Goal: Transaction & Acquisition: Purchase product/service

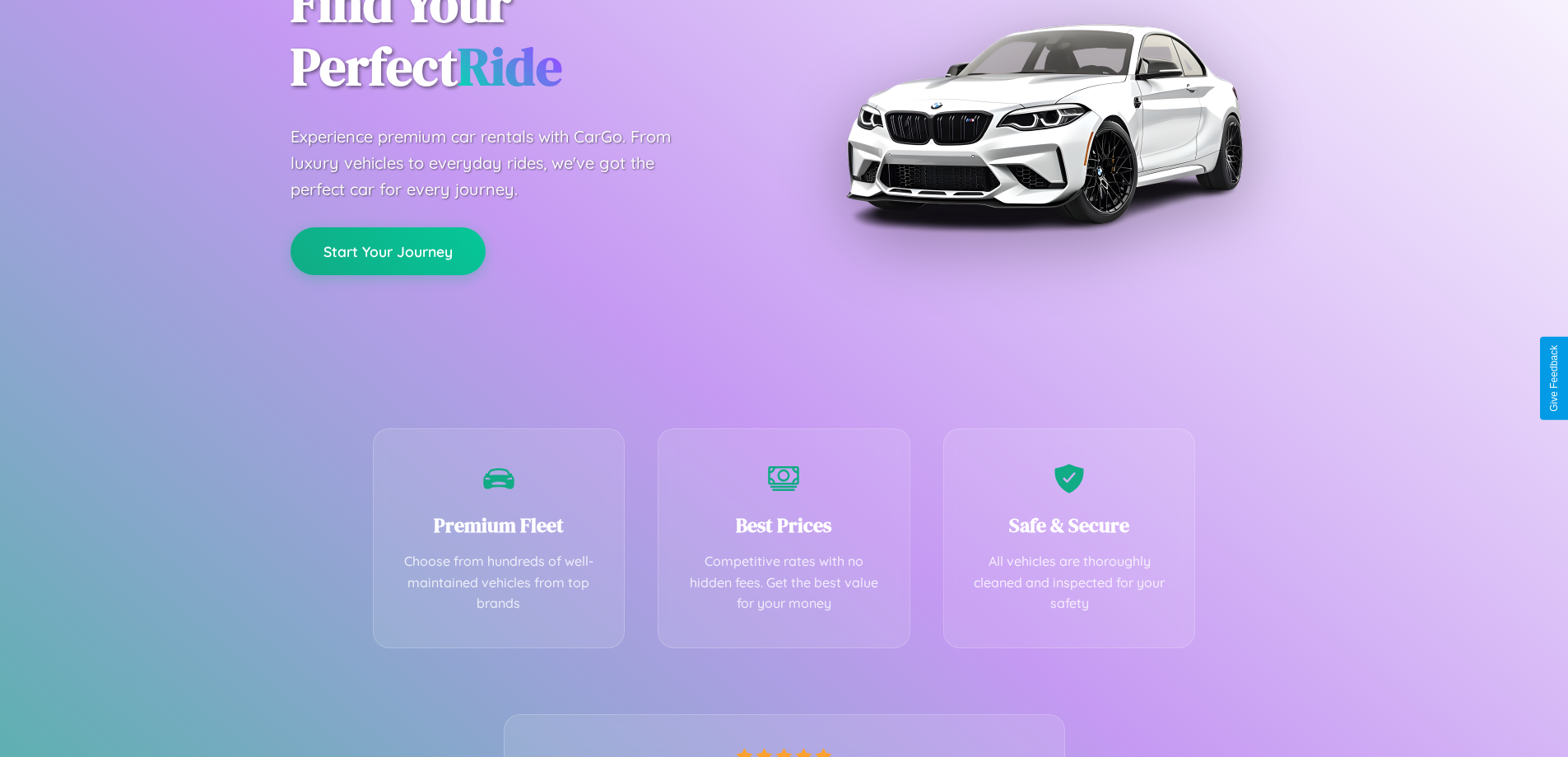
scroll to position [324, 0]
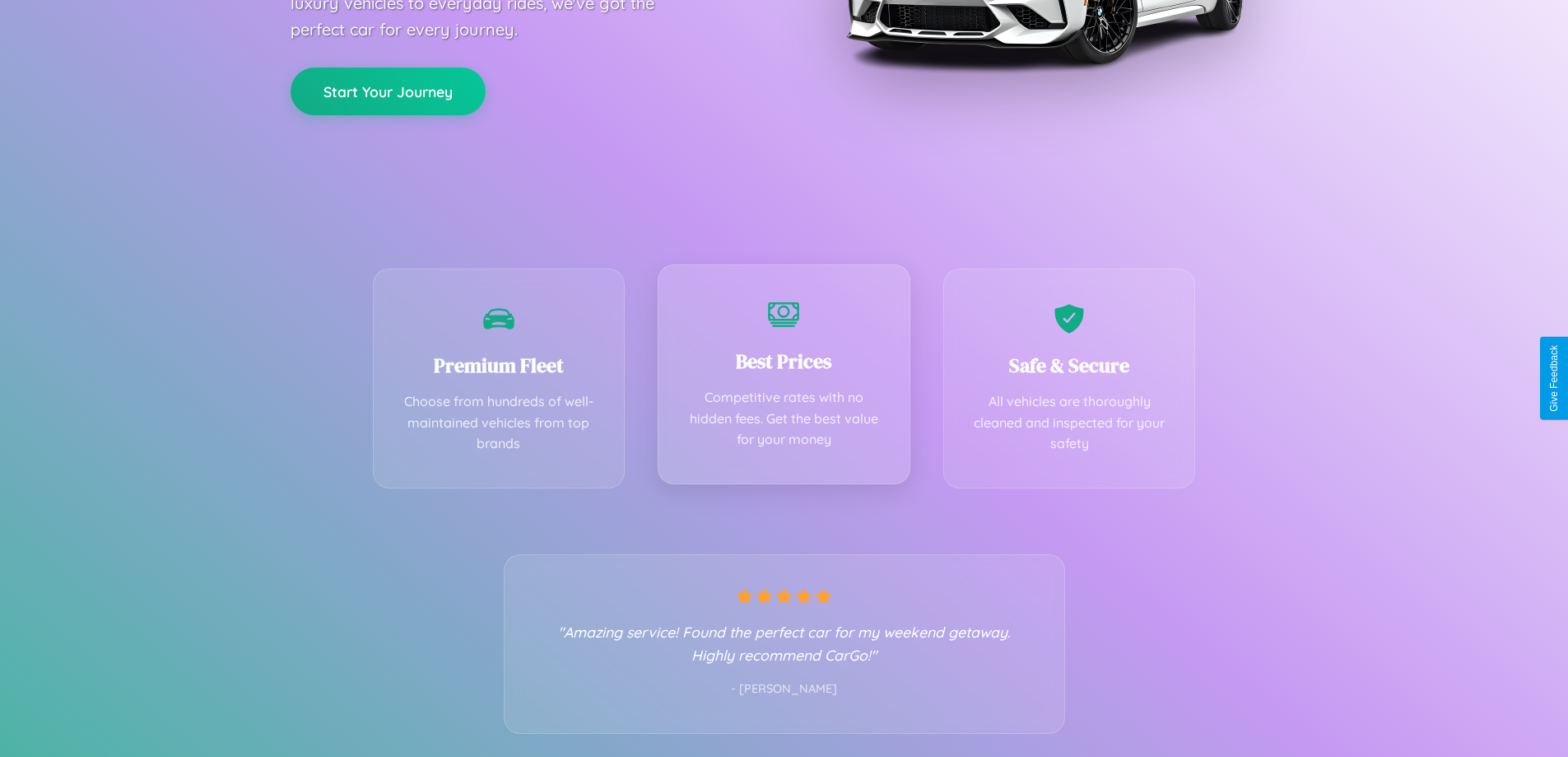
click at [784, 378] on div "Best Prices Competitive rates with no hidden fees. Get the best value for your …" at bounding box center [784, 374] width 253 height 220
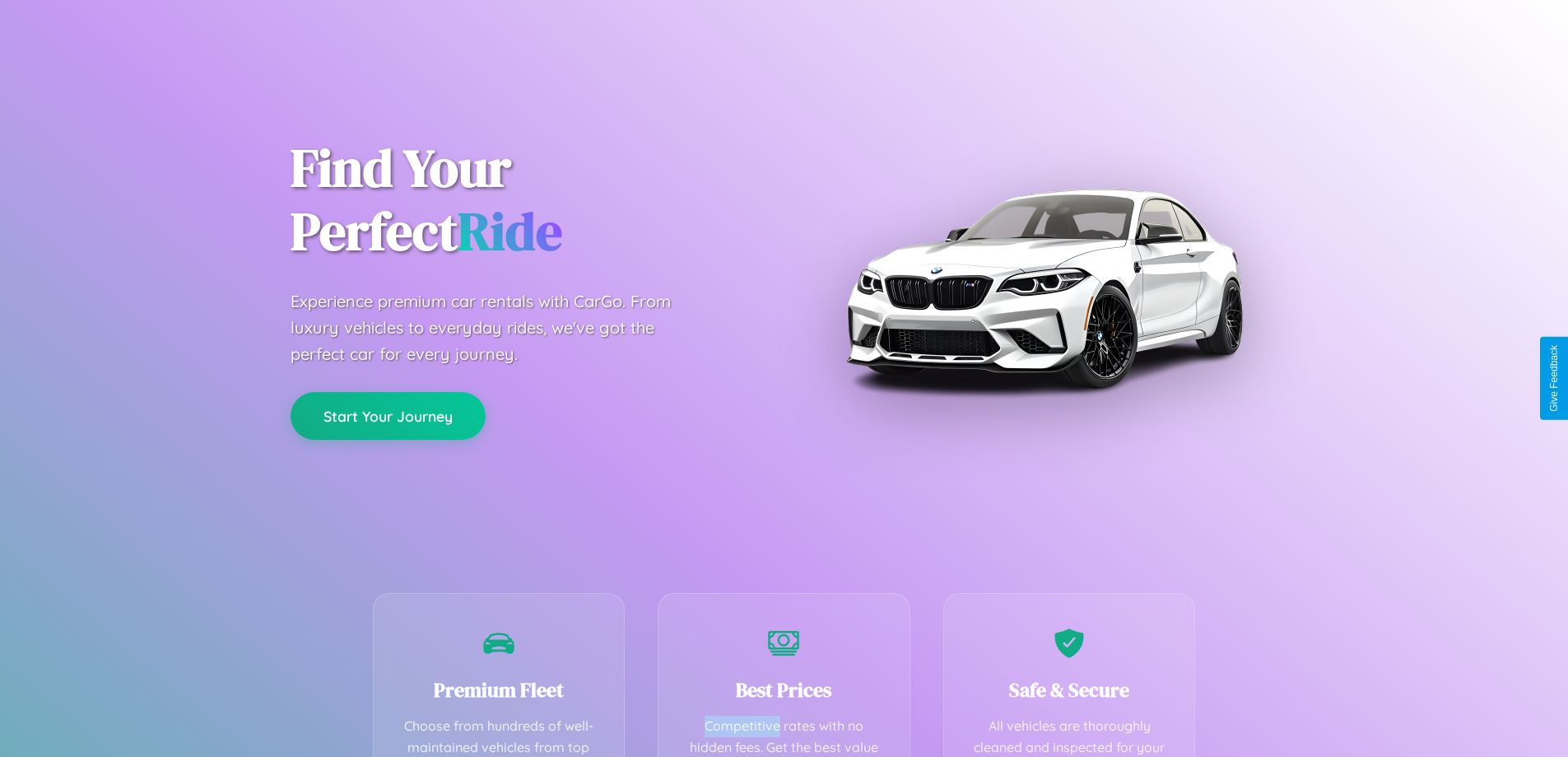
scroll to position [480, 0]
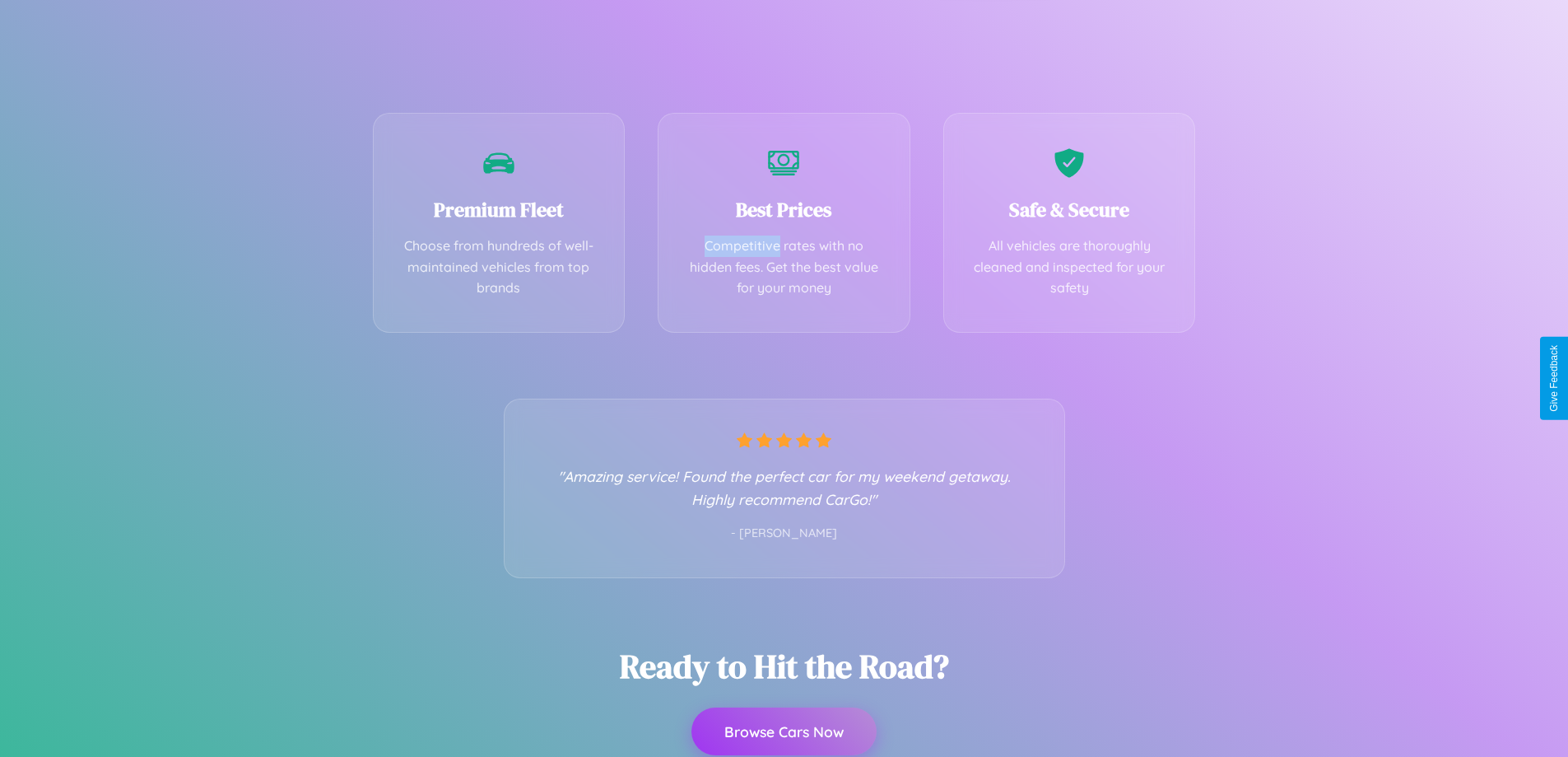
click at [784, 733] on button "Browse Cars Now" at bounding box center [784, 731] width 185 height 47
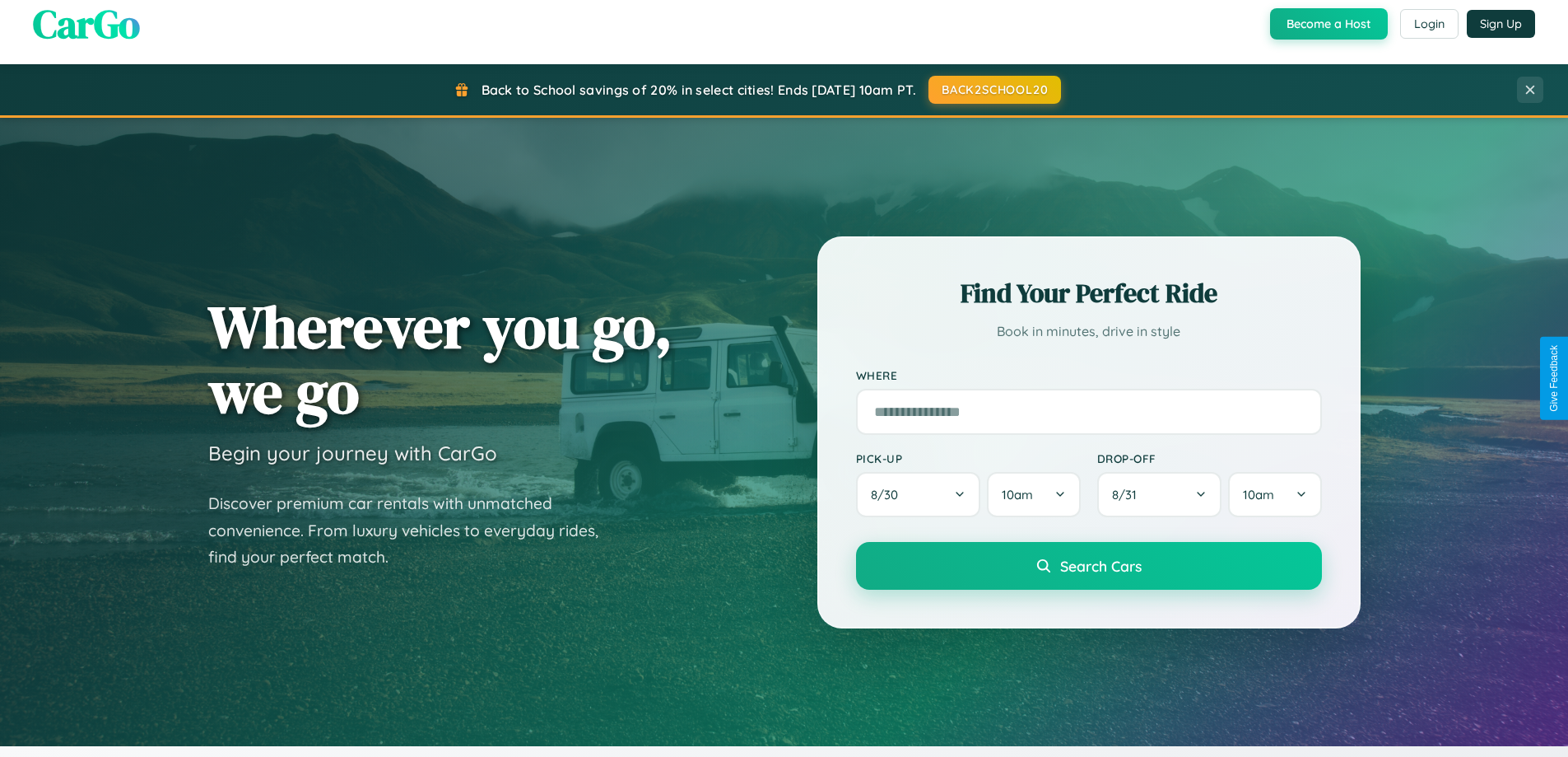
scroll to position [48, 0]
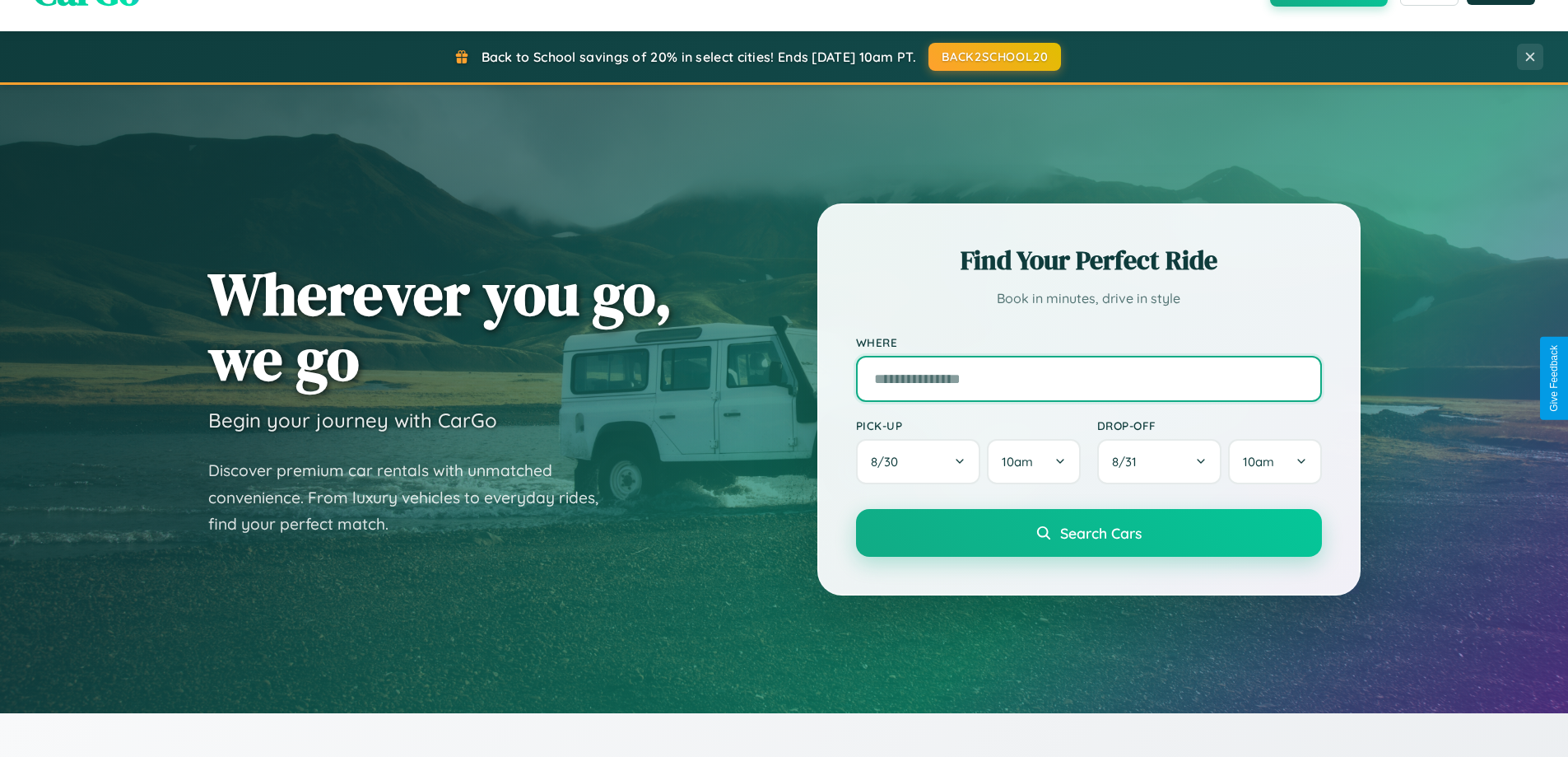
click at [1089, 378] on input "text" at bounding box center [1089, 378] width 466 height 46
type input "**********"
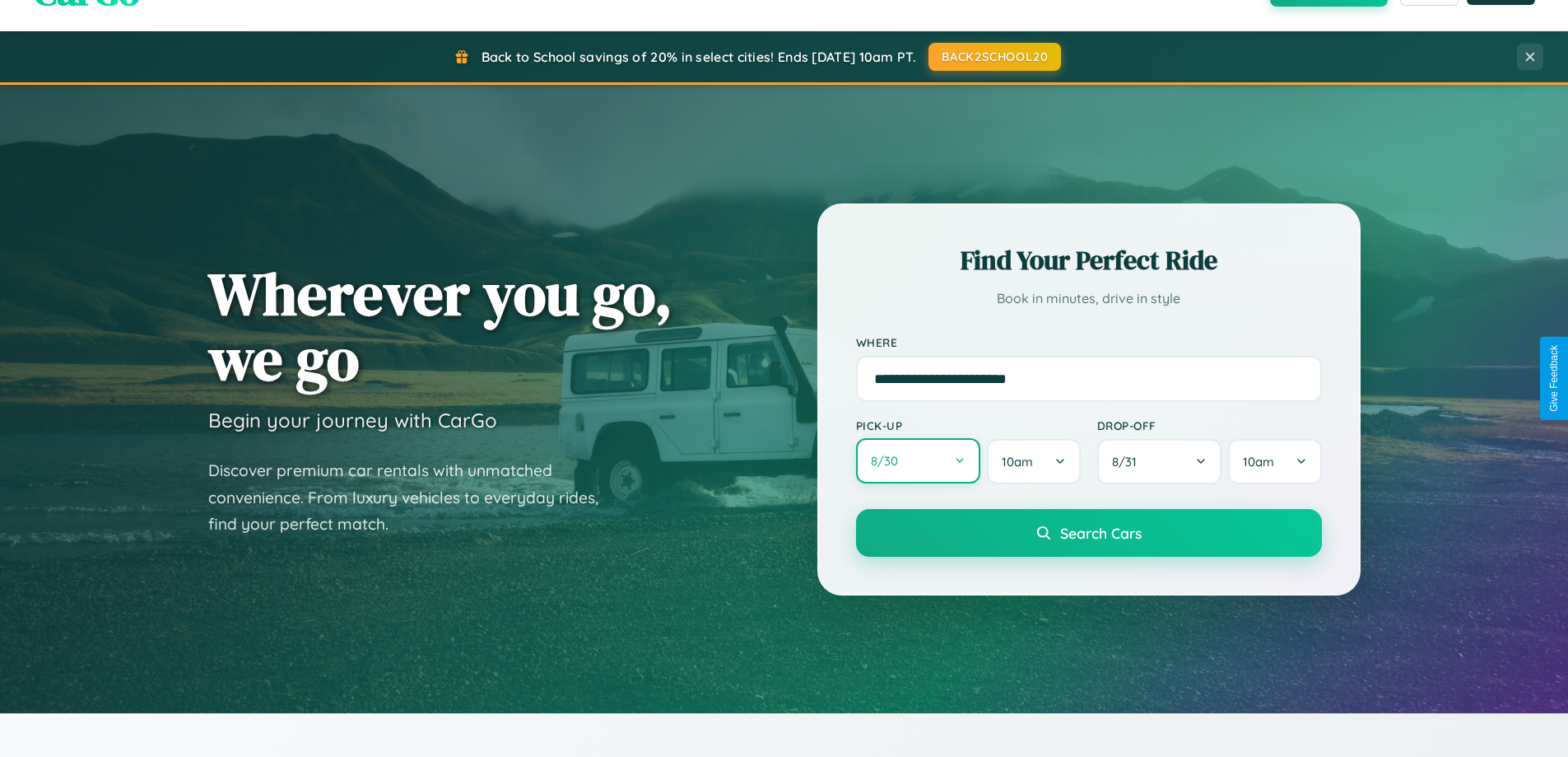
click at [918, 462] on button "8 / 30" at bounding box center [919, 461] width 125 height 45
select select "*"
select select "****"
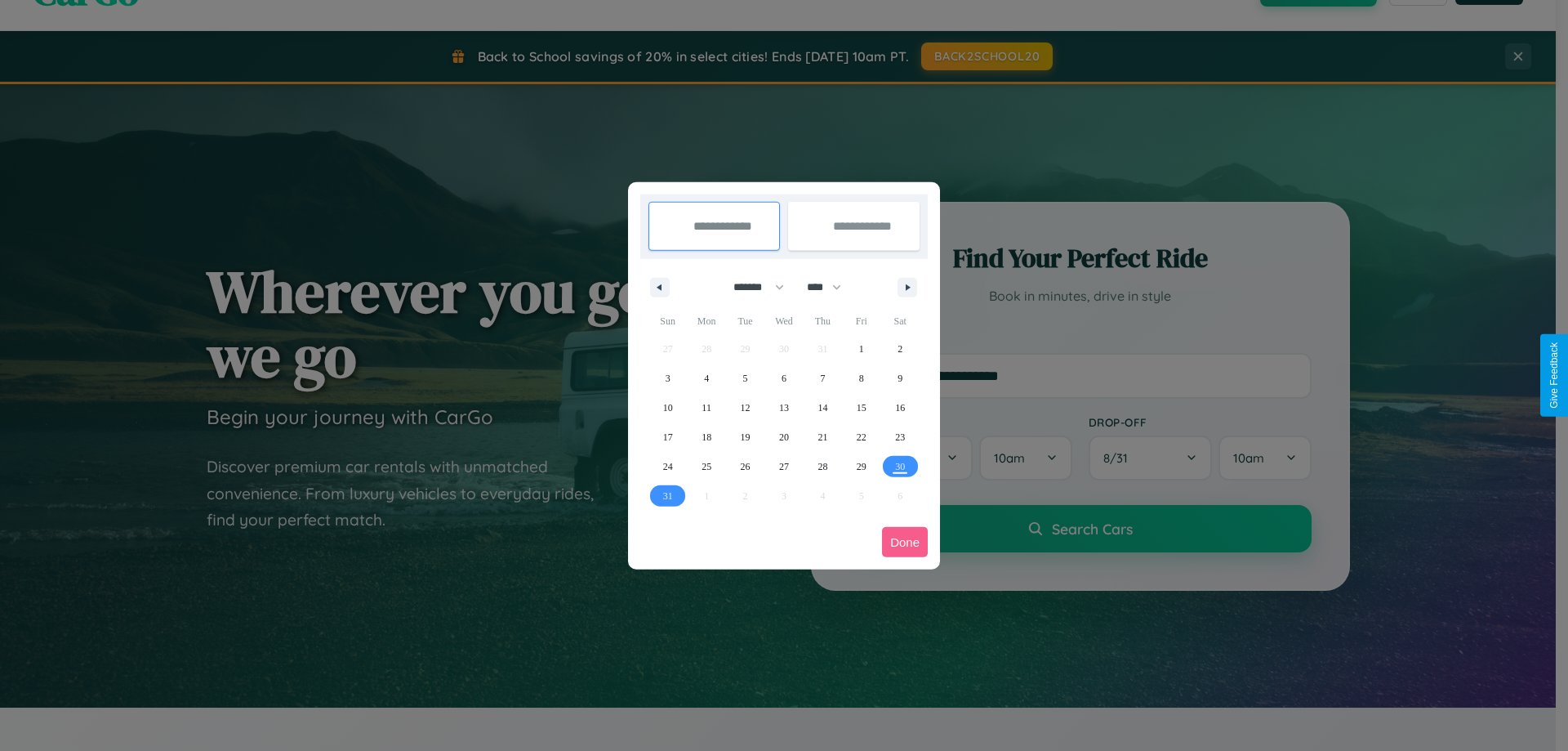
click at [752, 287] on select "******* ******** ***** ***** *** **** **** ****** ********* ******* ******** **…" at bounding box center [756, 287] width 69 height 27
select select "*"
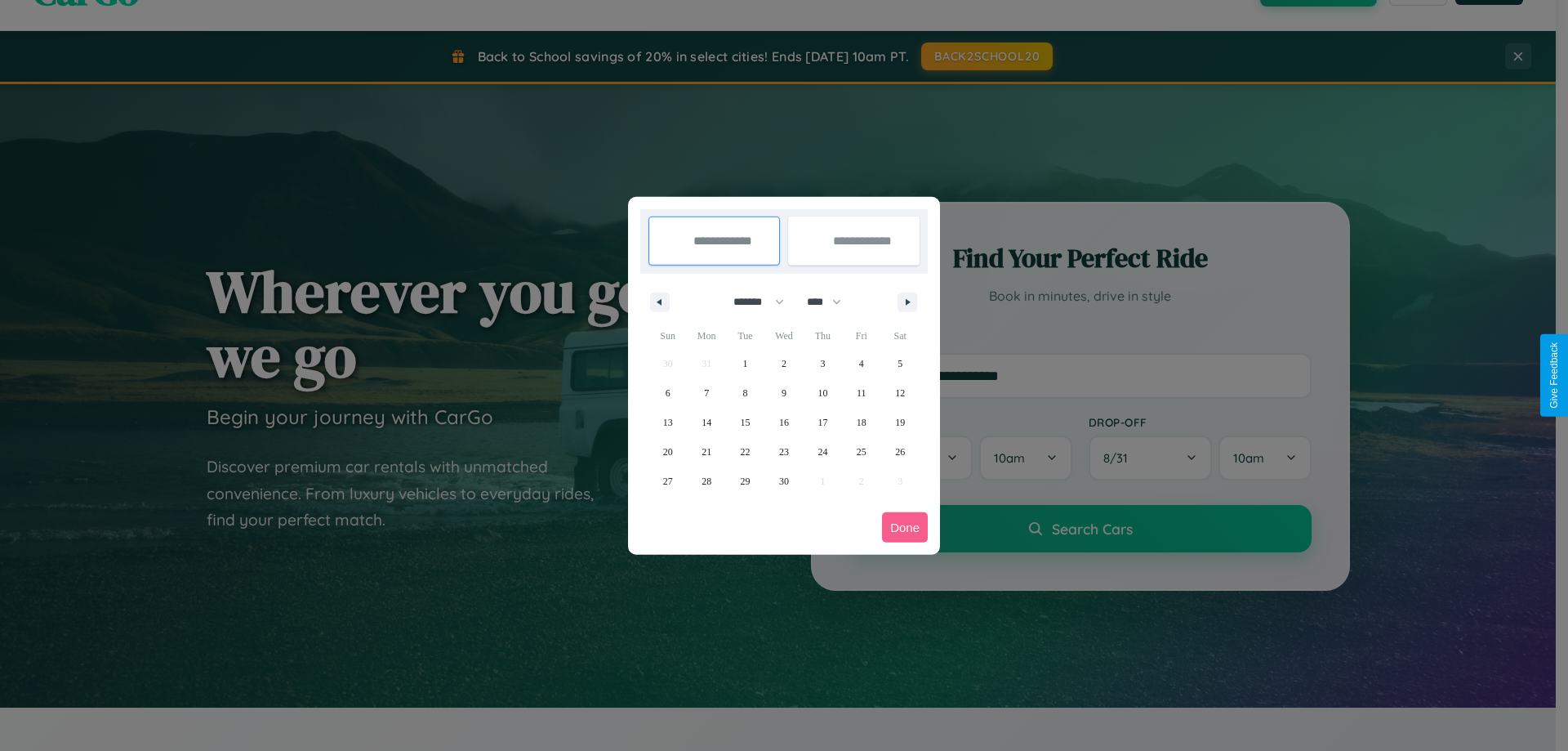
drag, startPoint x: 832, startPoint y: 302, endPoint x: 784, endPoint y: 327, distance: 54.1
click at [832, 302] on select "**** **** **** **** **** **** **** **** **** **** **** **** **** **** **** ****…" at bounding box center [823, 302] width 49 height 27
select select "****"
click at [707, 392] on span "6" at bounding box center [706, 393] width 5 height 30
type input "**********"
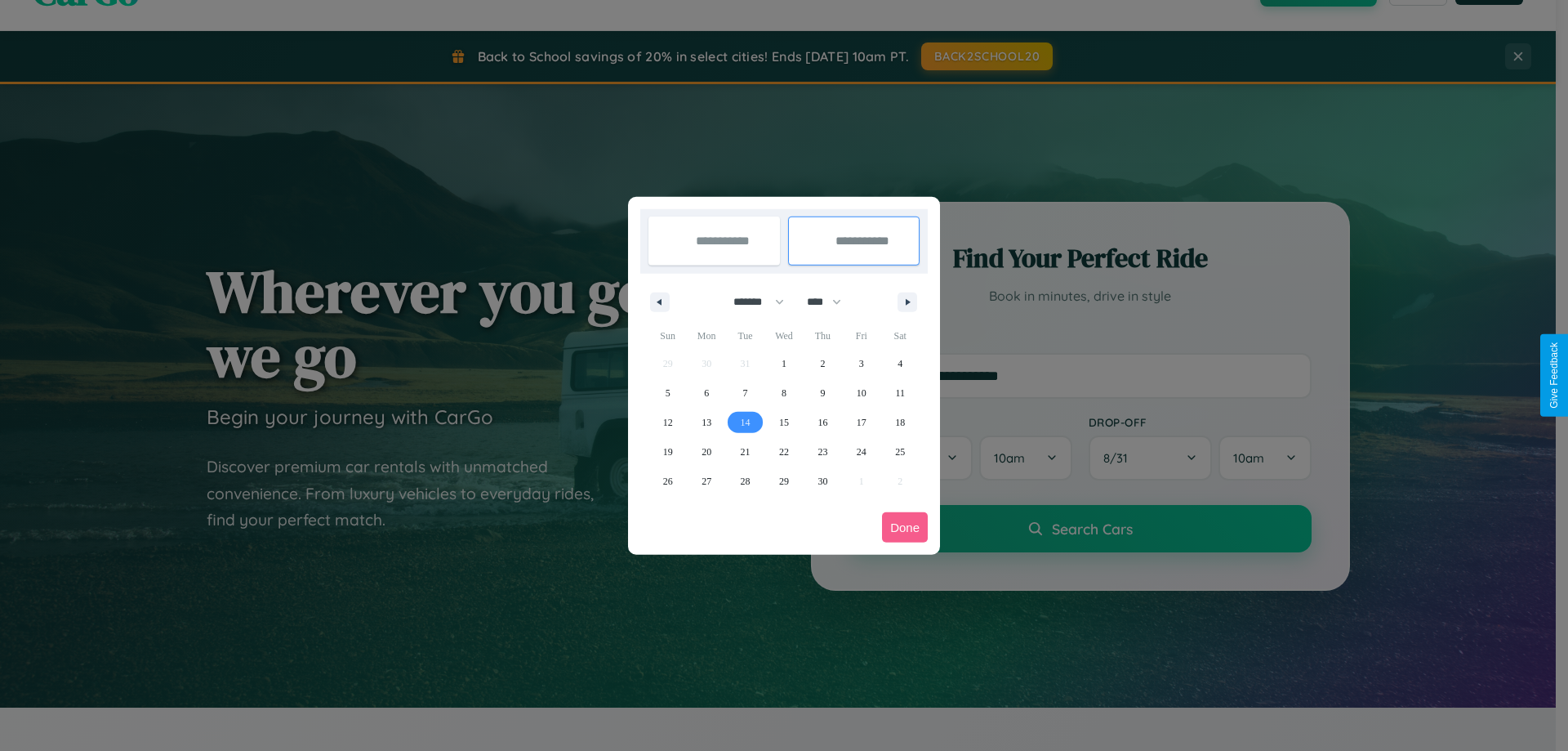
click at [745, 422] on span "14" at bounding box center [745, 422] width 10 height 30
type input "**********"
click at [905, 527] on button "Done" at bounding box center [905, 526] width 46 height 30
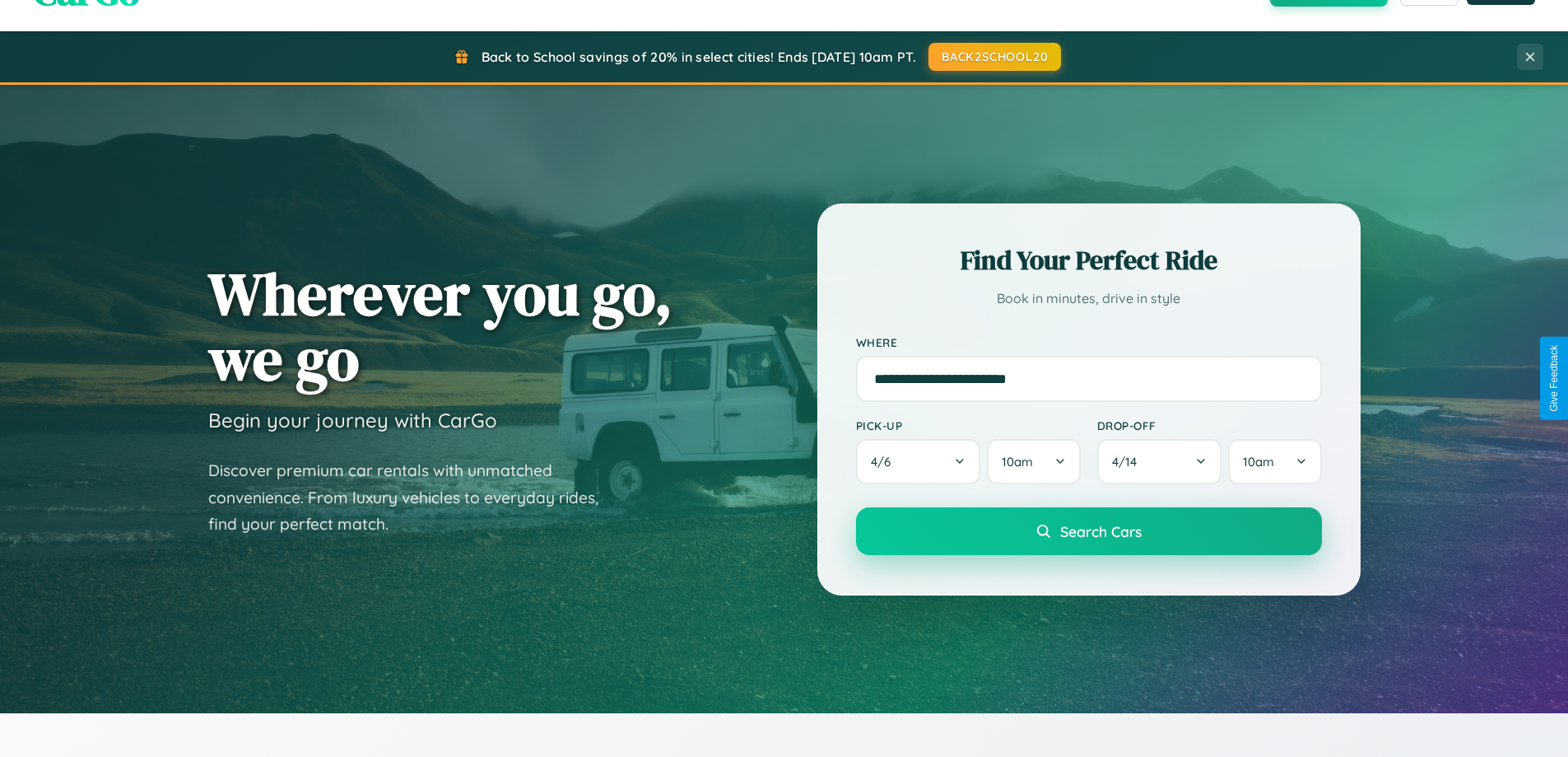
click at [1089, 531] on span "Search Cars" at bounding box center [1101, 530] width 81 height 18
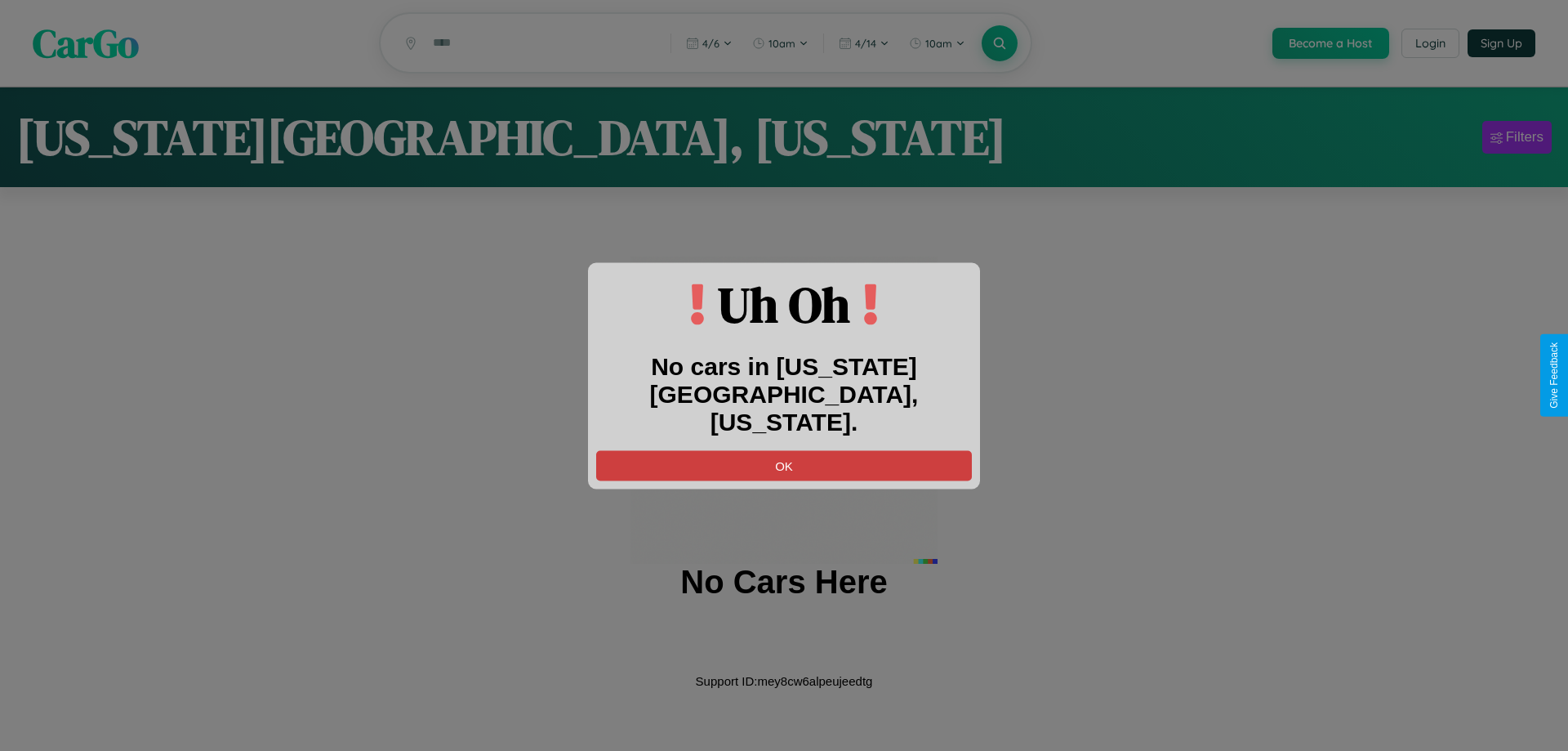
click at [784, 451] on button "OK" at bounding box center [784, 465] width 375 height 30
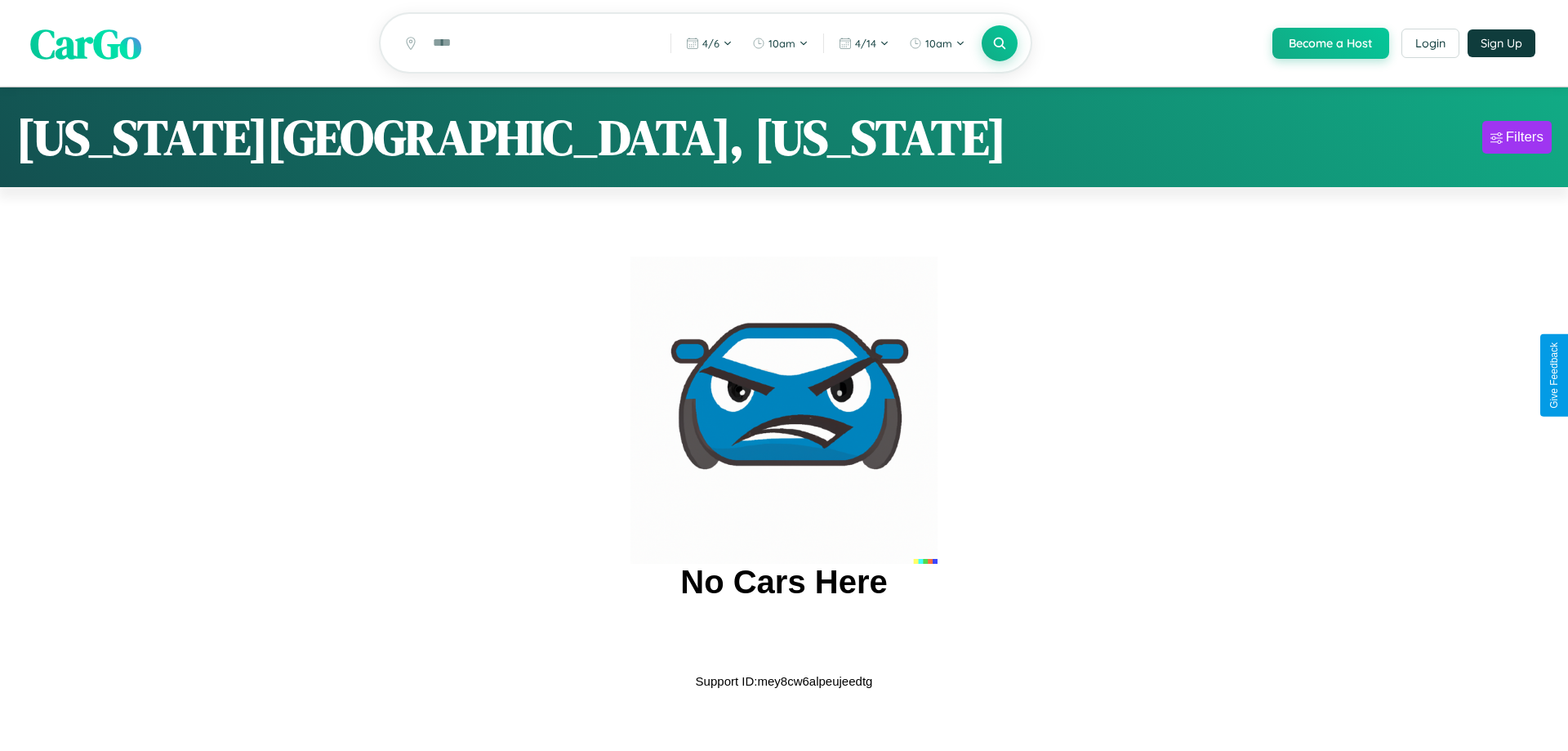
click at [85, 44] on span "CarGo" at bounding box center [85, 42] width 111 height 57
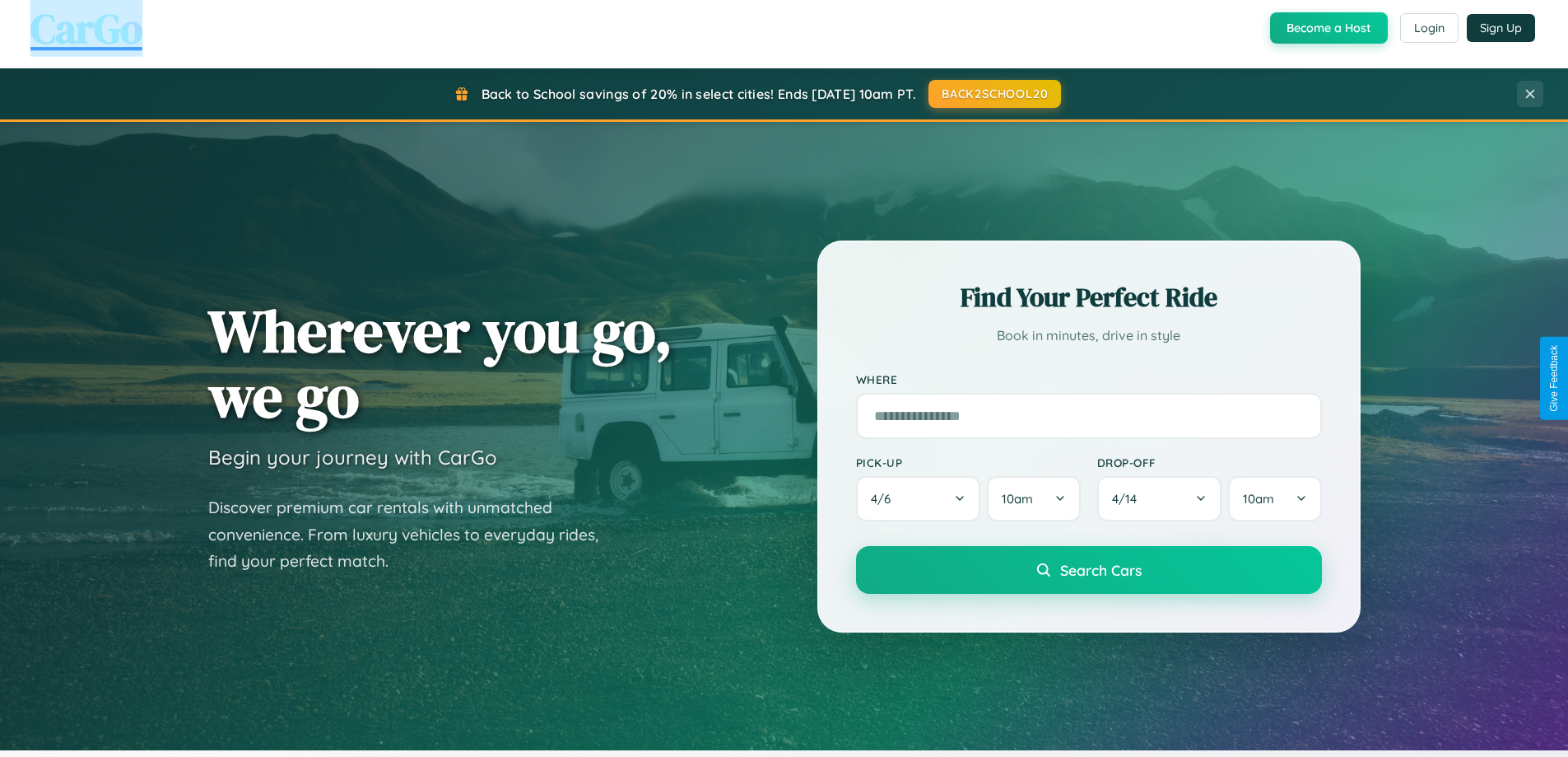
scroll to position [2646, 0]
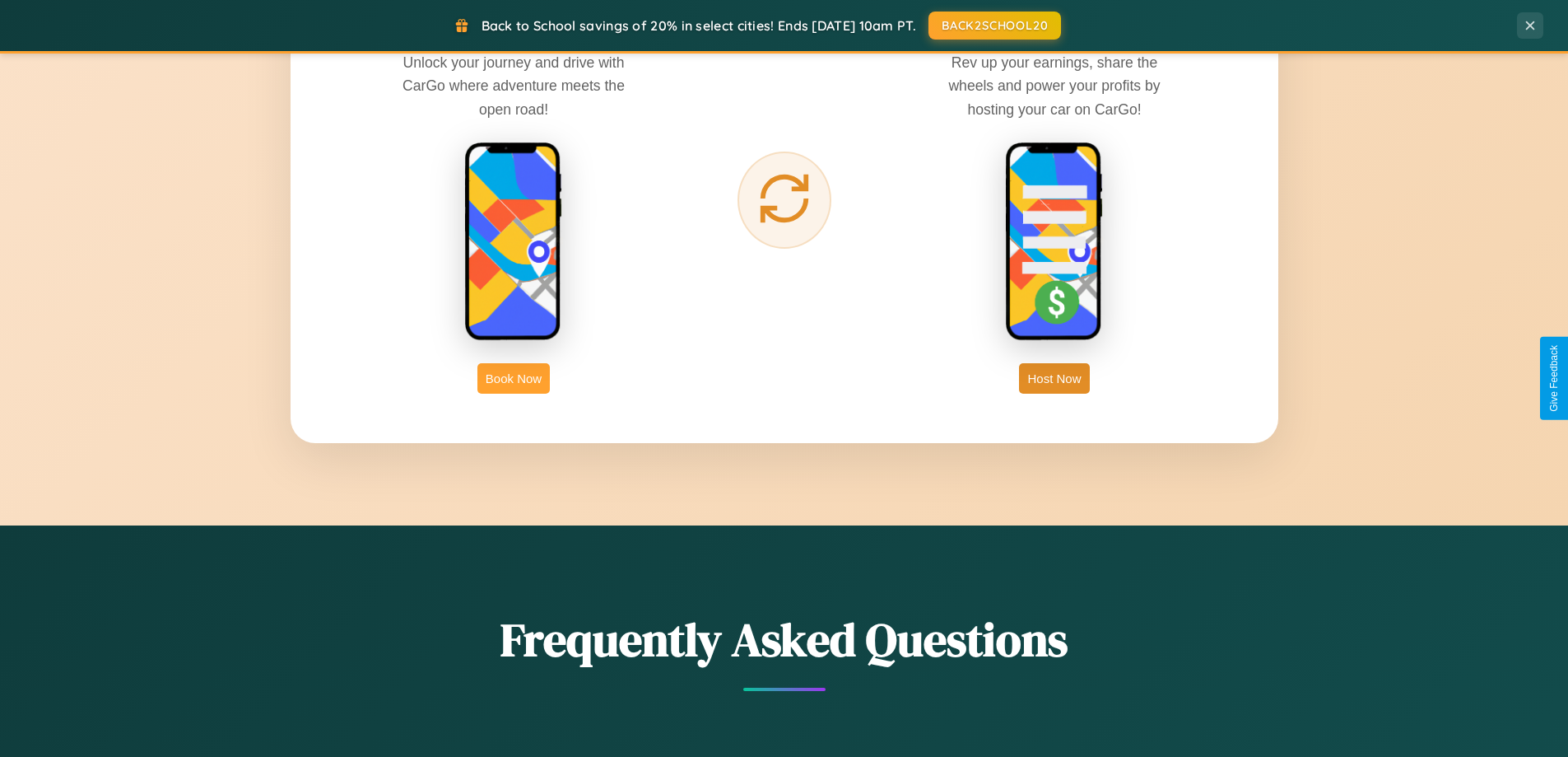
click at [514, 378] on button "Book Now" at bounding box center [513, 378] width 73 height 30
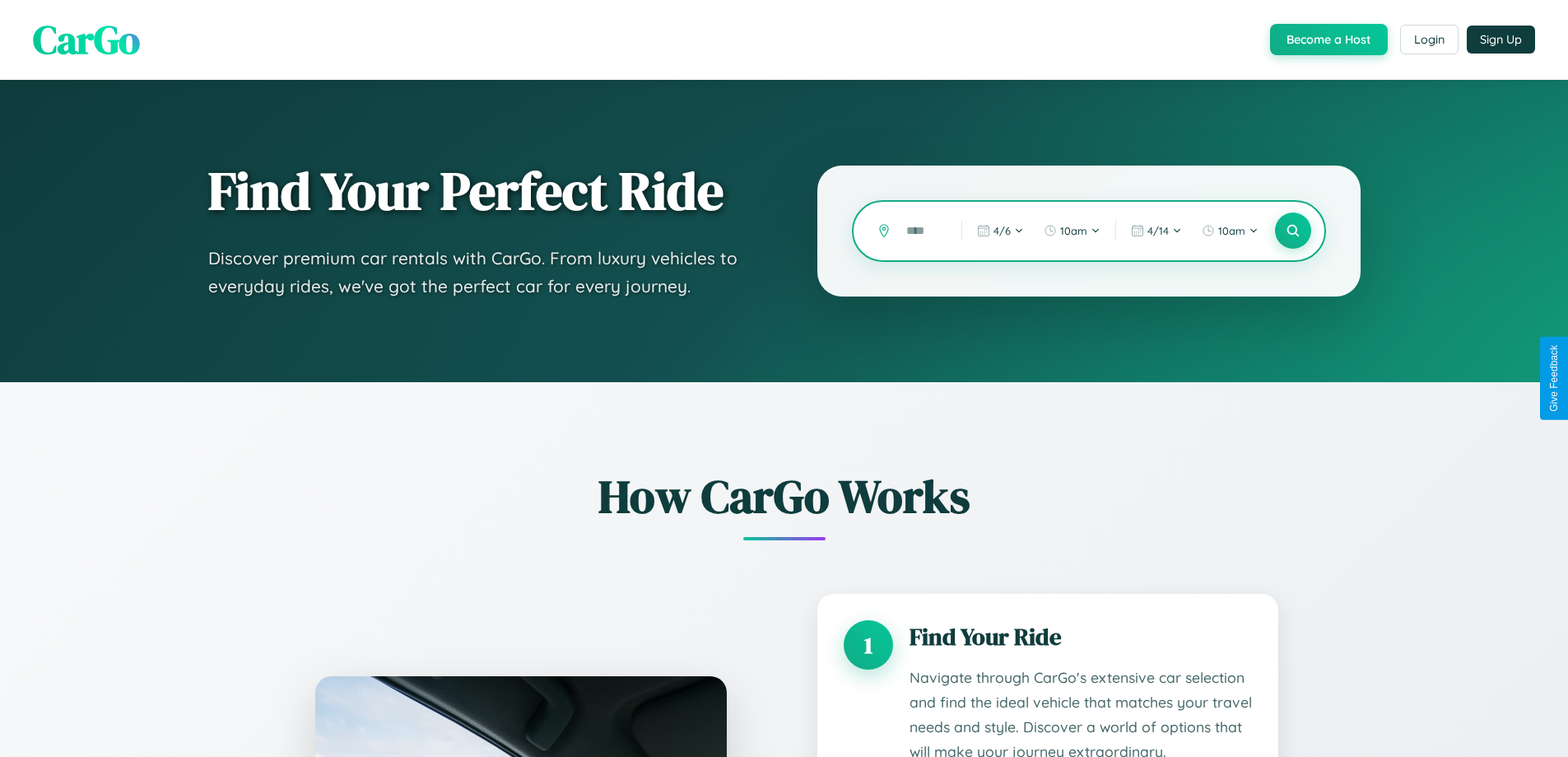
click at [922, 230] on input "text" at bounding box center [921, 231] width 46 height 29
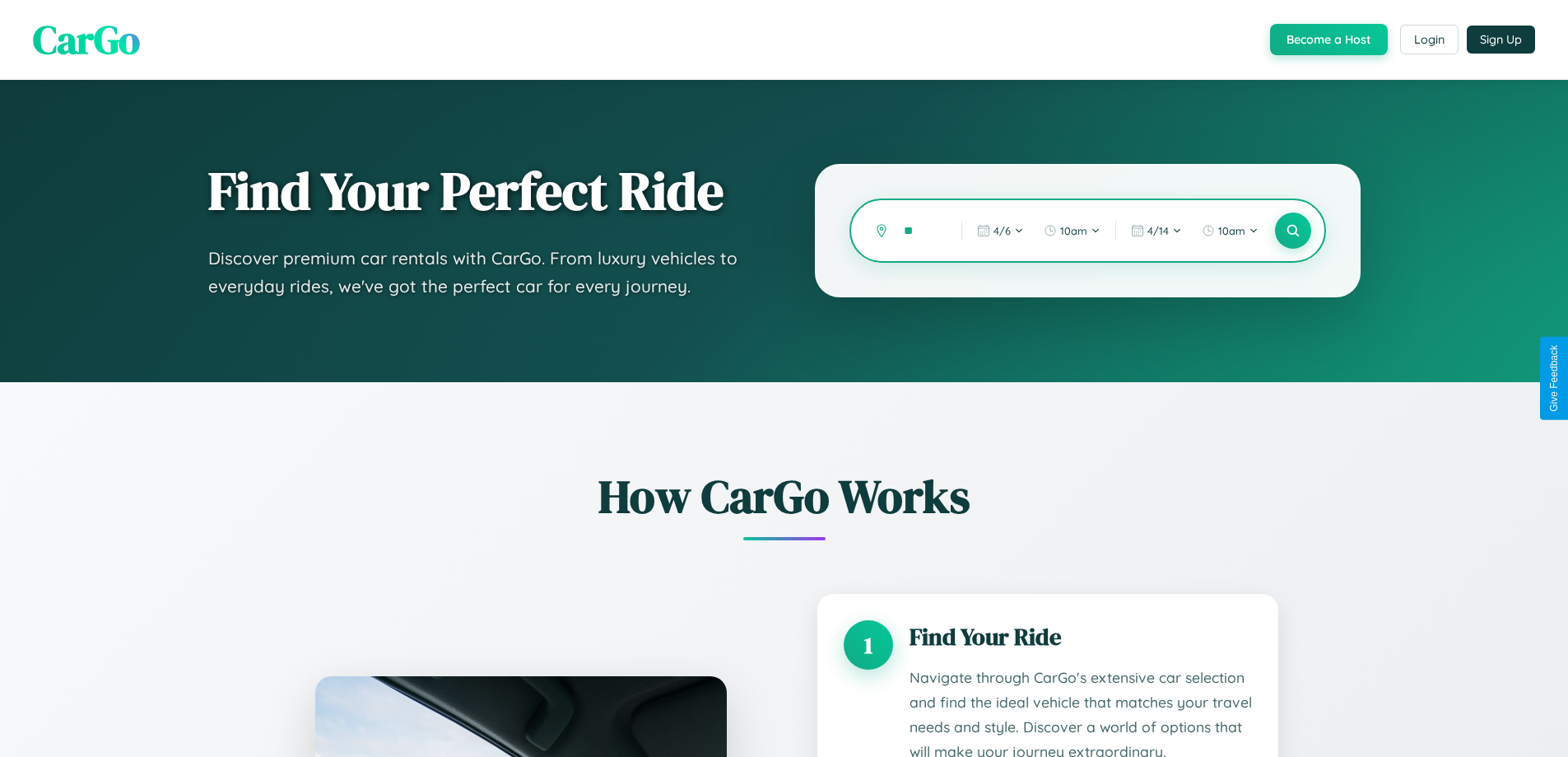
type input "*"
type input "********"
click at [1292, 230] on icon at bounding box center [1293, 231] width 15 height 15
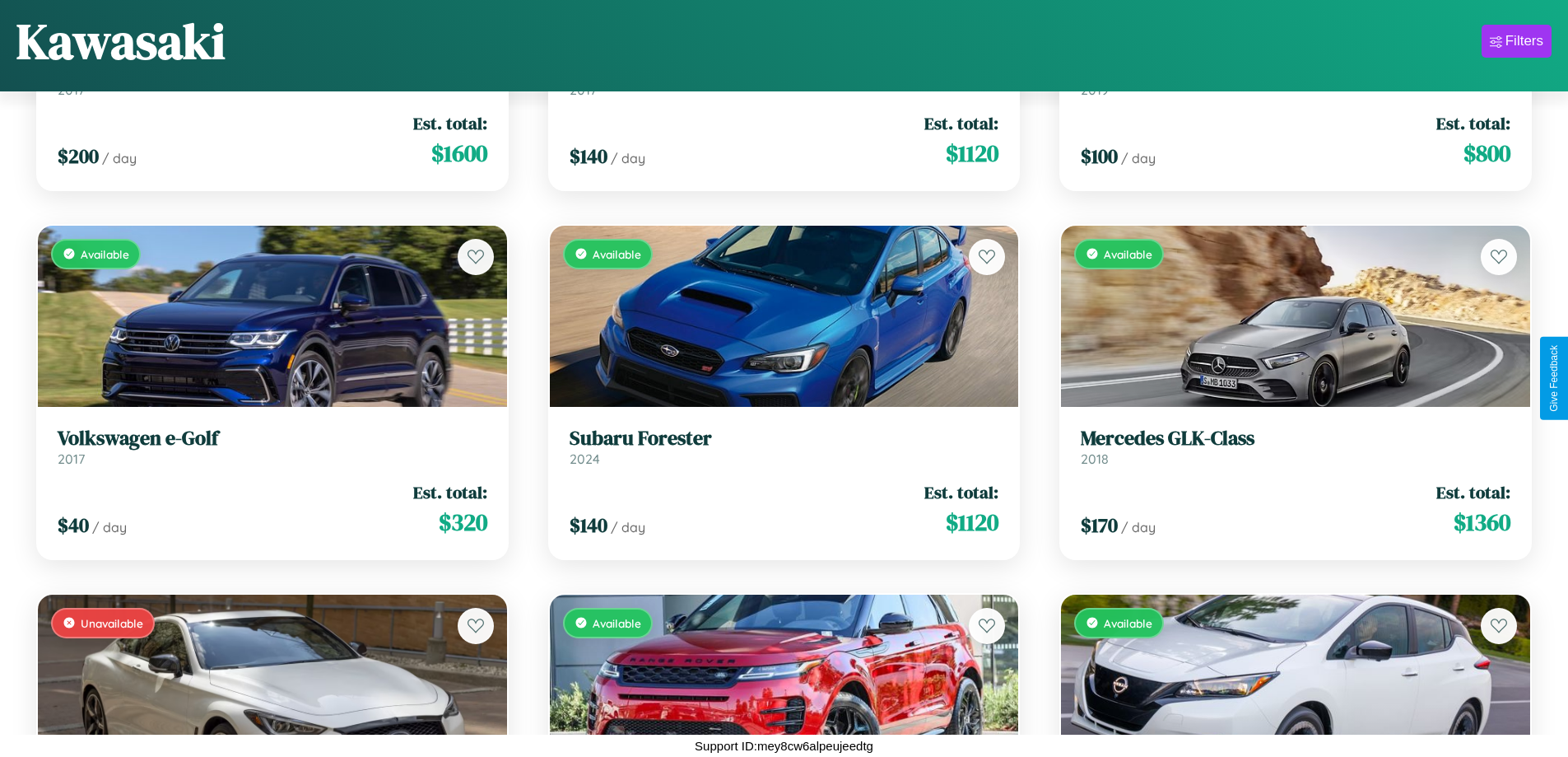
scroll to position [8711, 0]
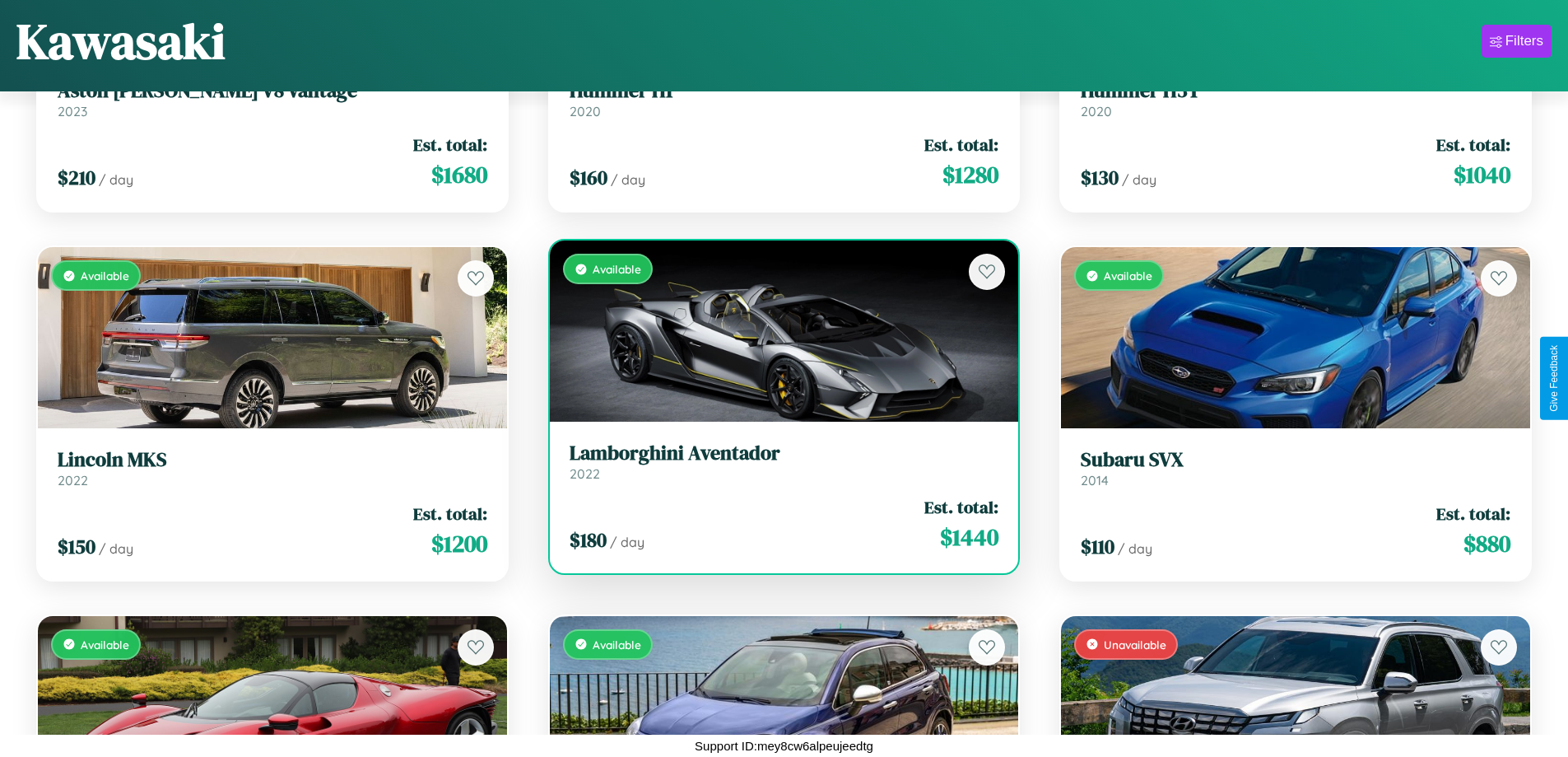
click at [777, 461] on h3 "Lamborghini Aventador" at bounding box center [785, 453] width 430 height 24
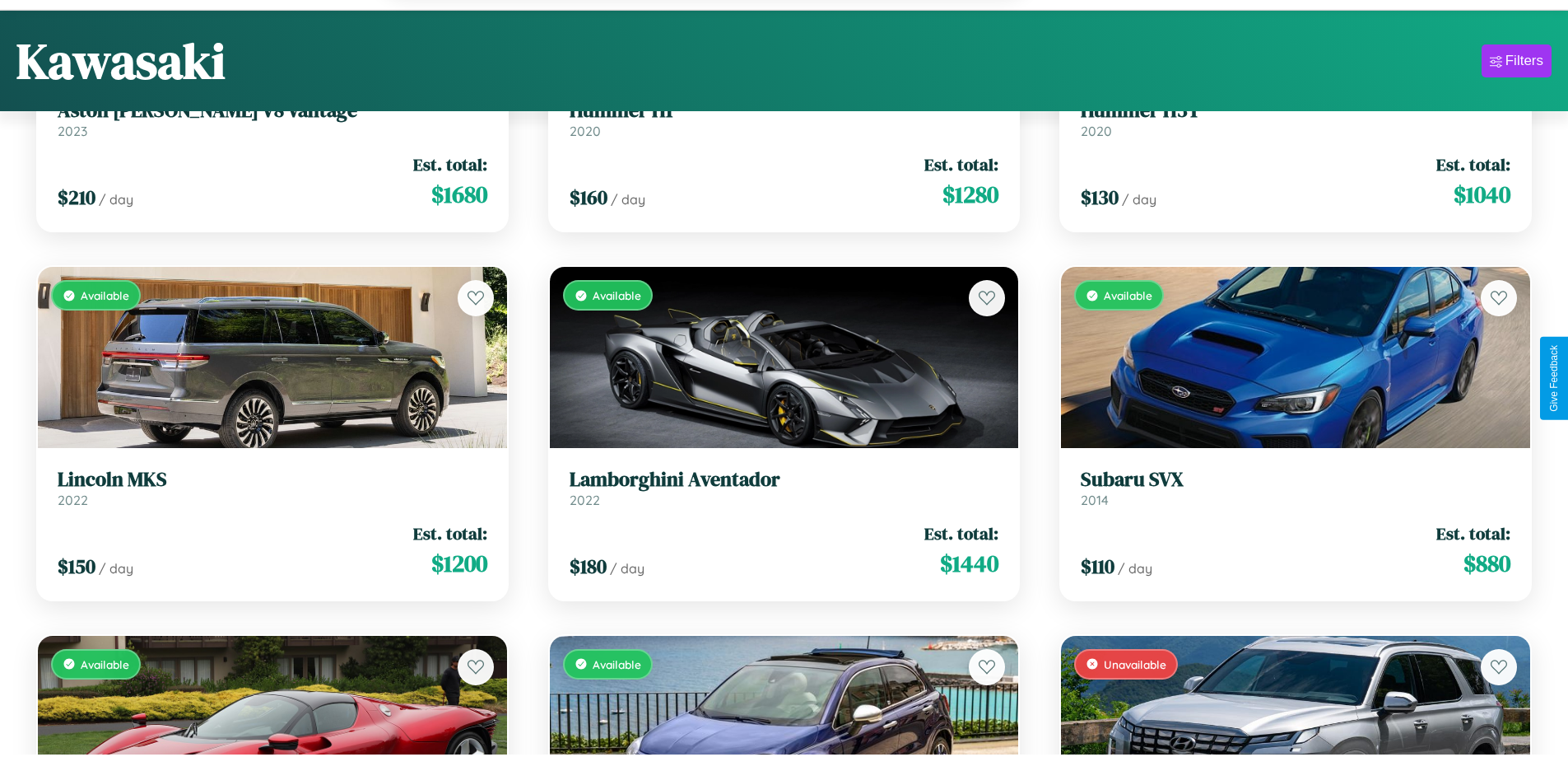
scroll to position [7431, 0]
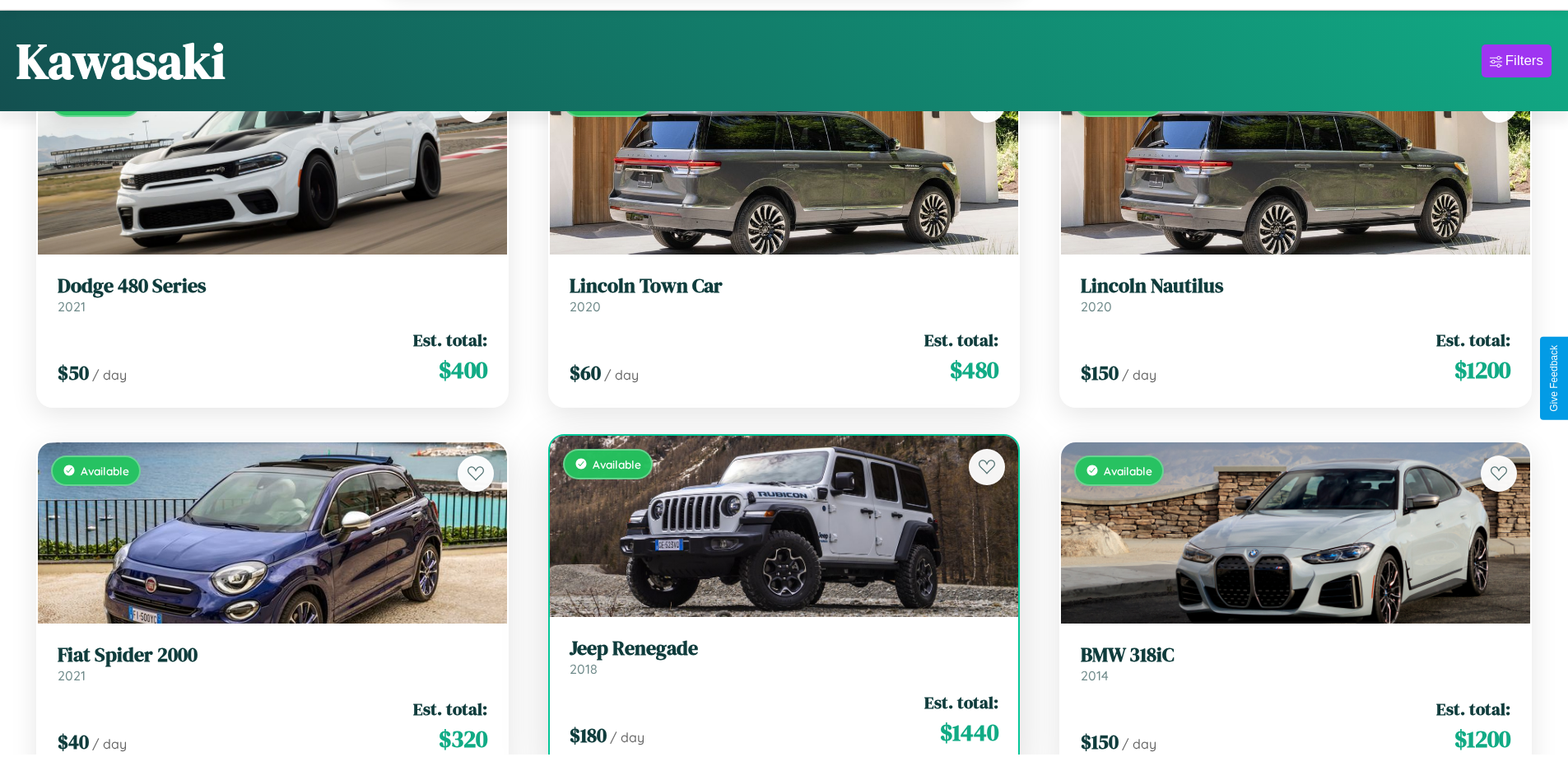
click at [777, 727] on div "$ 180 / day Est. total: $ 1440" at bounding box center [785, 719] width 430 height 58
click at [777, 721] on div "$ 180 / day Est. total: $ 1440" at bounding box center [785, 719] width 430 height 58
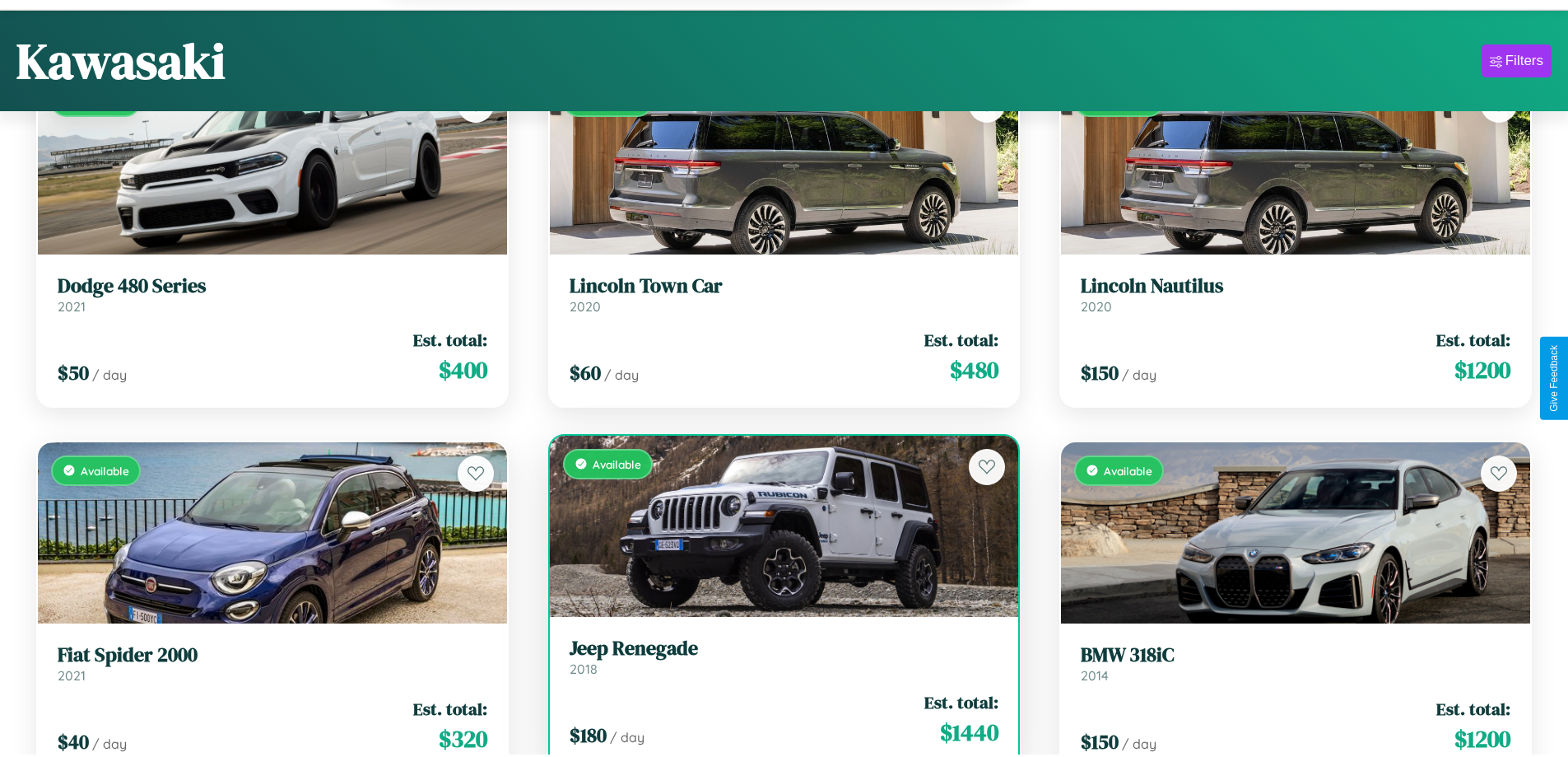
click at [777, 721] on div "$ 180 / day Est. total: $ 1440" at bounding box center [785, 719] width 430 height 58
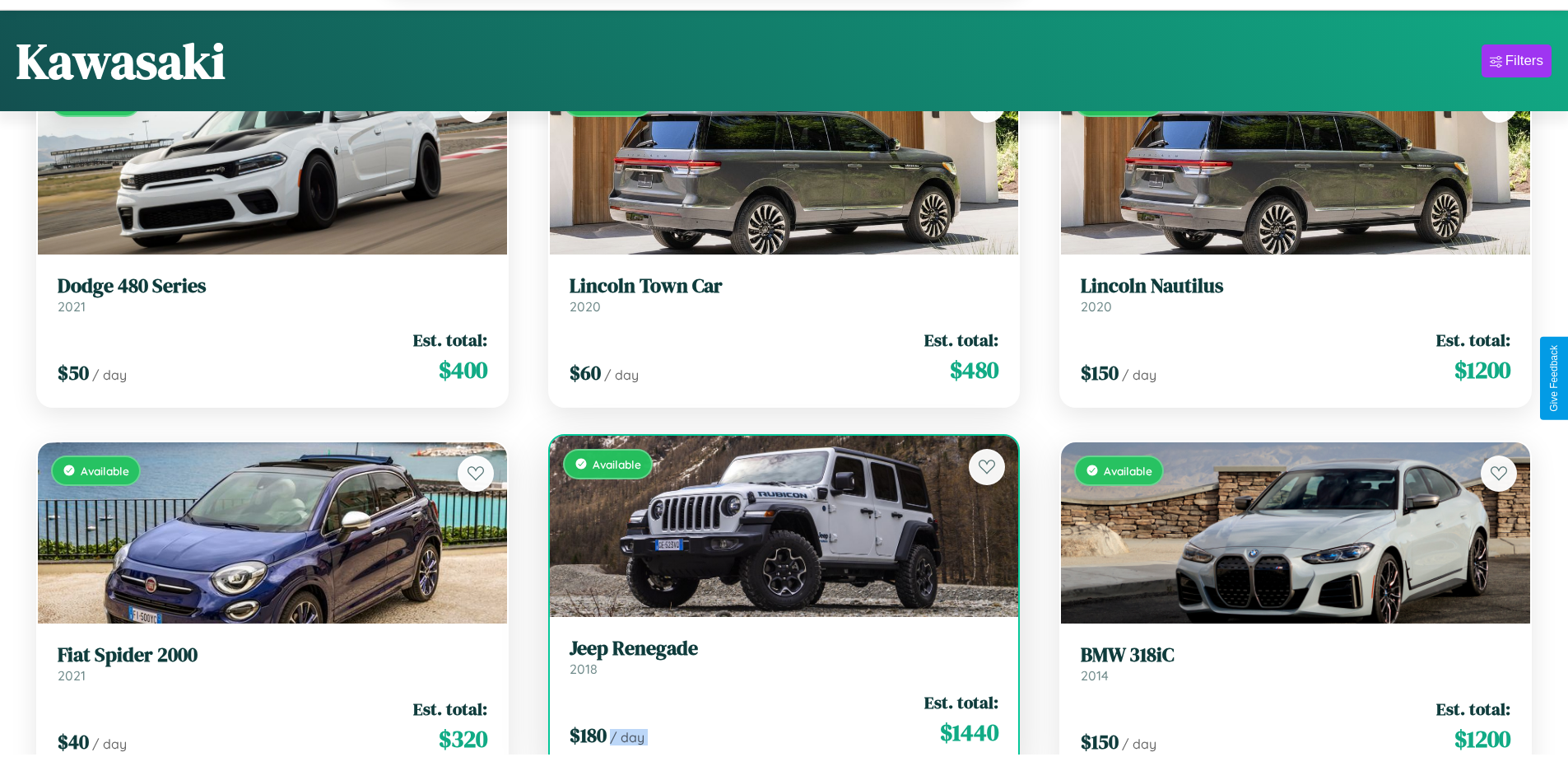
click at [777, 721] on div "$ 180 / day Est. total: $ 1440" at bounding box center [785, 719] width 430 height 58
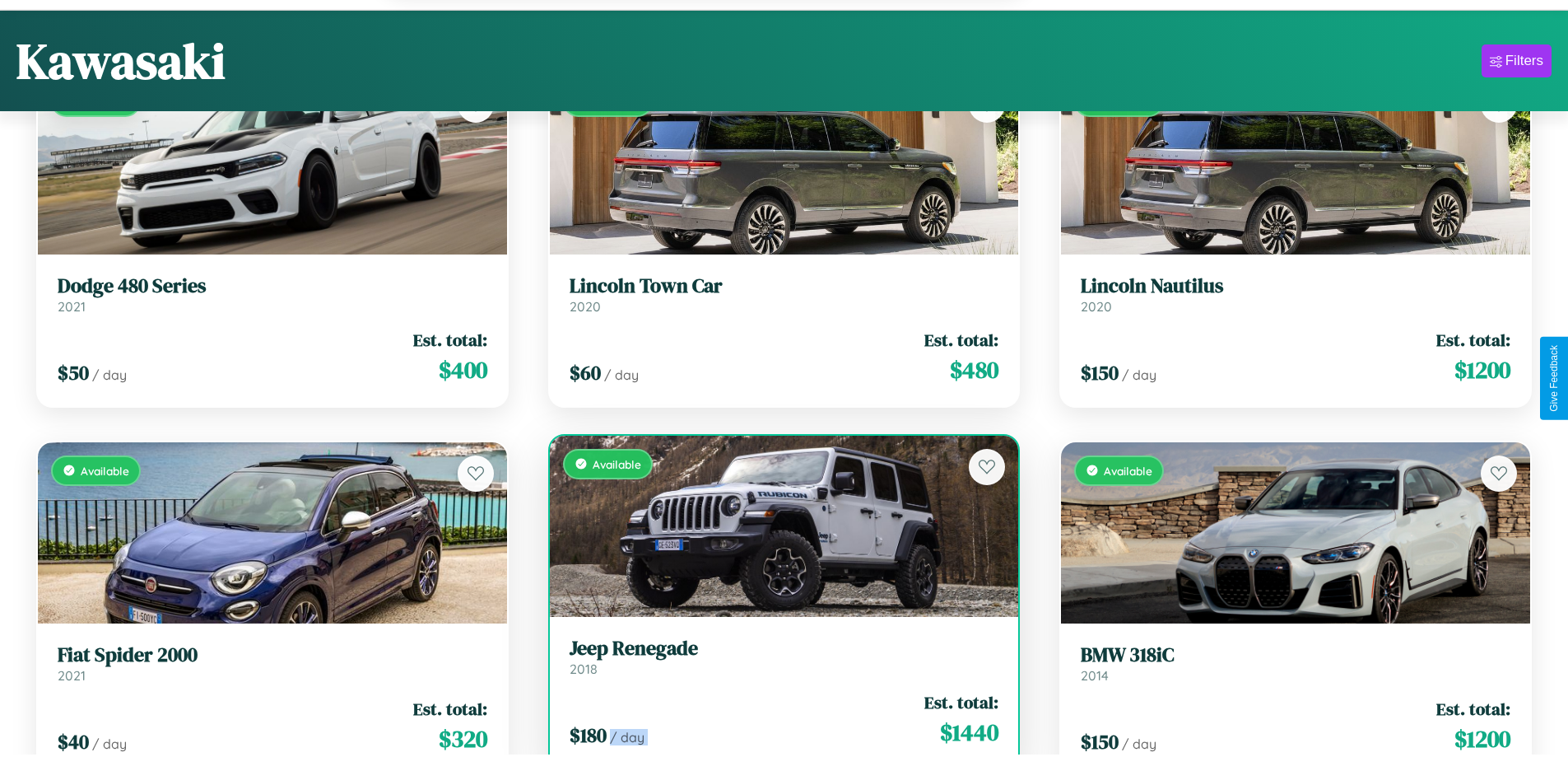
click at [777, 721] on div "$ 180 / day Est. total: $ 1440" at bounding box center [785, 719] width 430 height 58
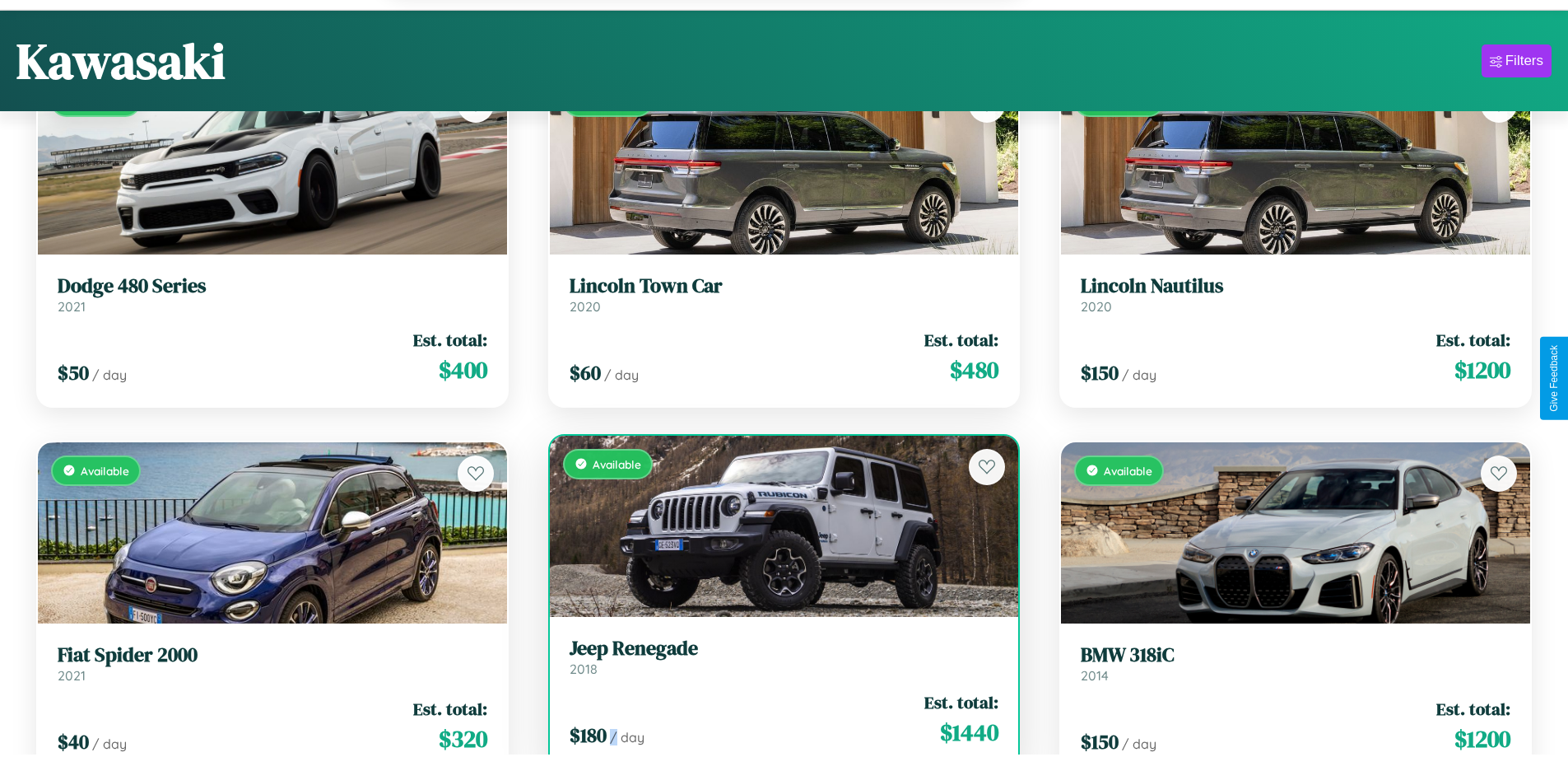
click at [777, 721] on div "$ 180 / day Est. total: $ 1440" at bounding box center [785, 719] width 430 height 58
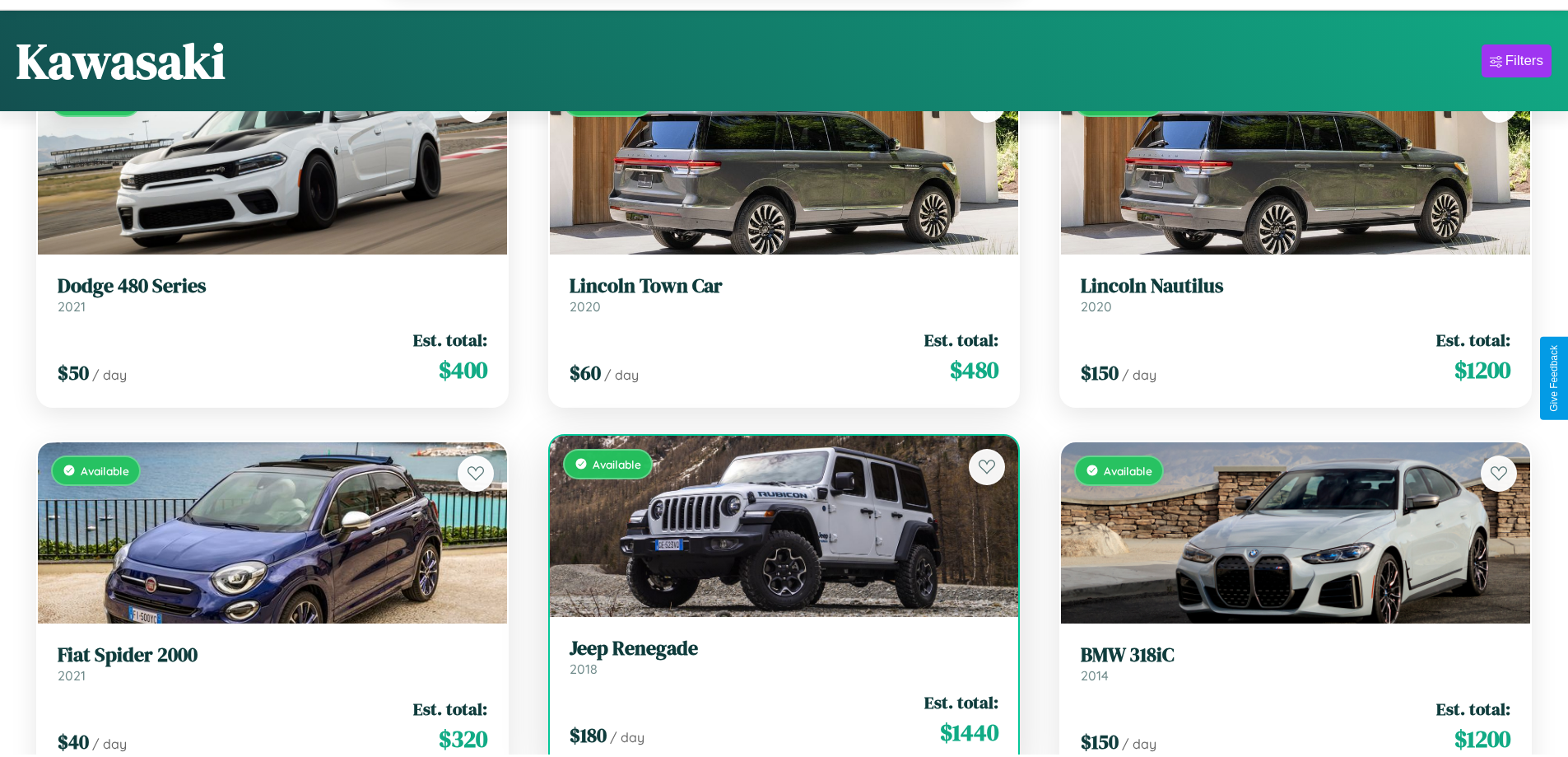
click at [777, 658] on h3 "Jeep Renegade" at bounding box center [785, 649] width 430 height 24
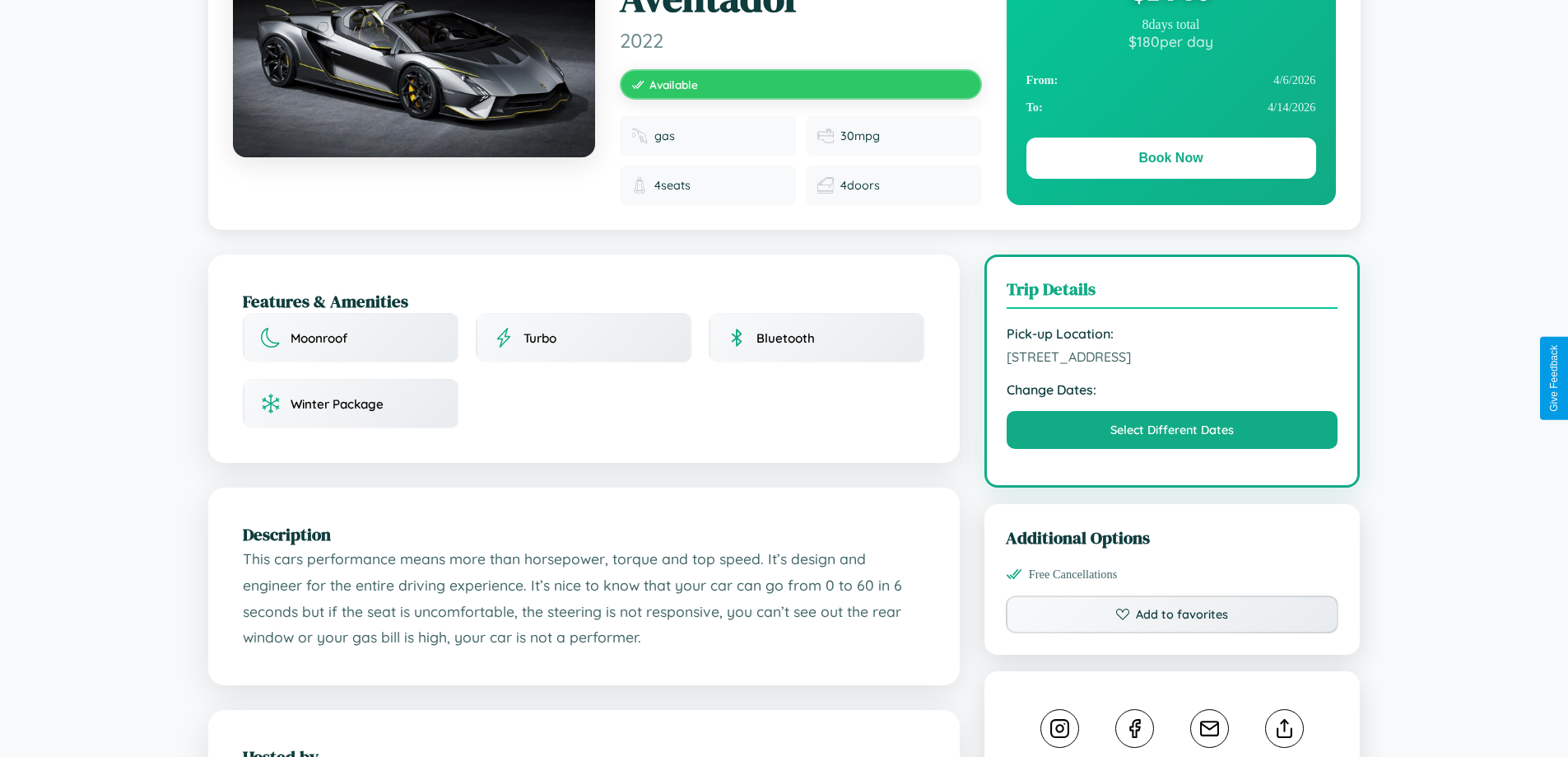
scroll to position [440, 0]
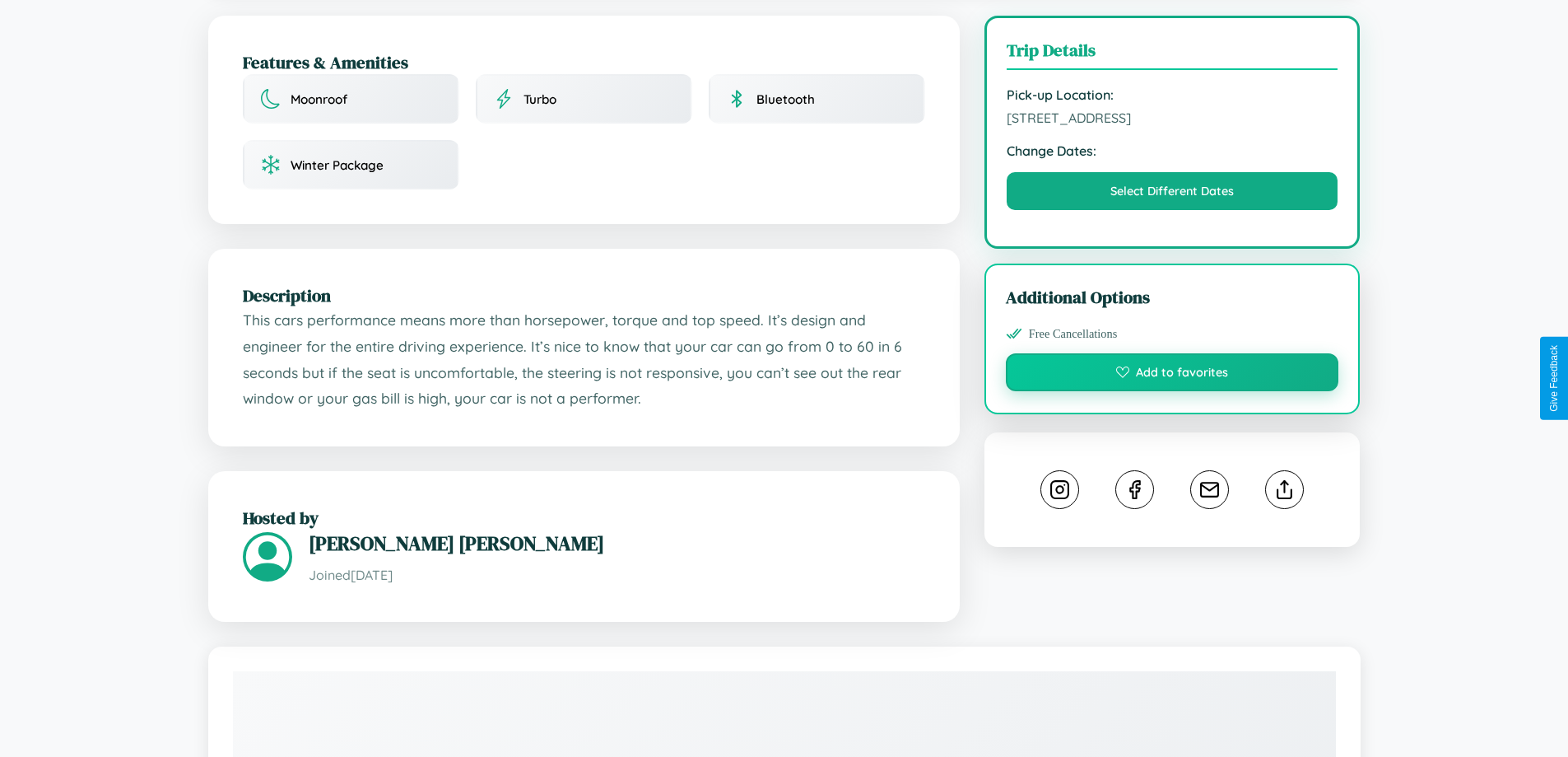
click at [1172, 377] on button "Add to favorites" at bounding box center [1172, 372] width 333 height 38
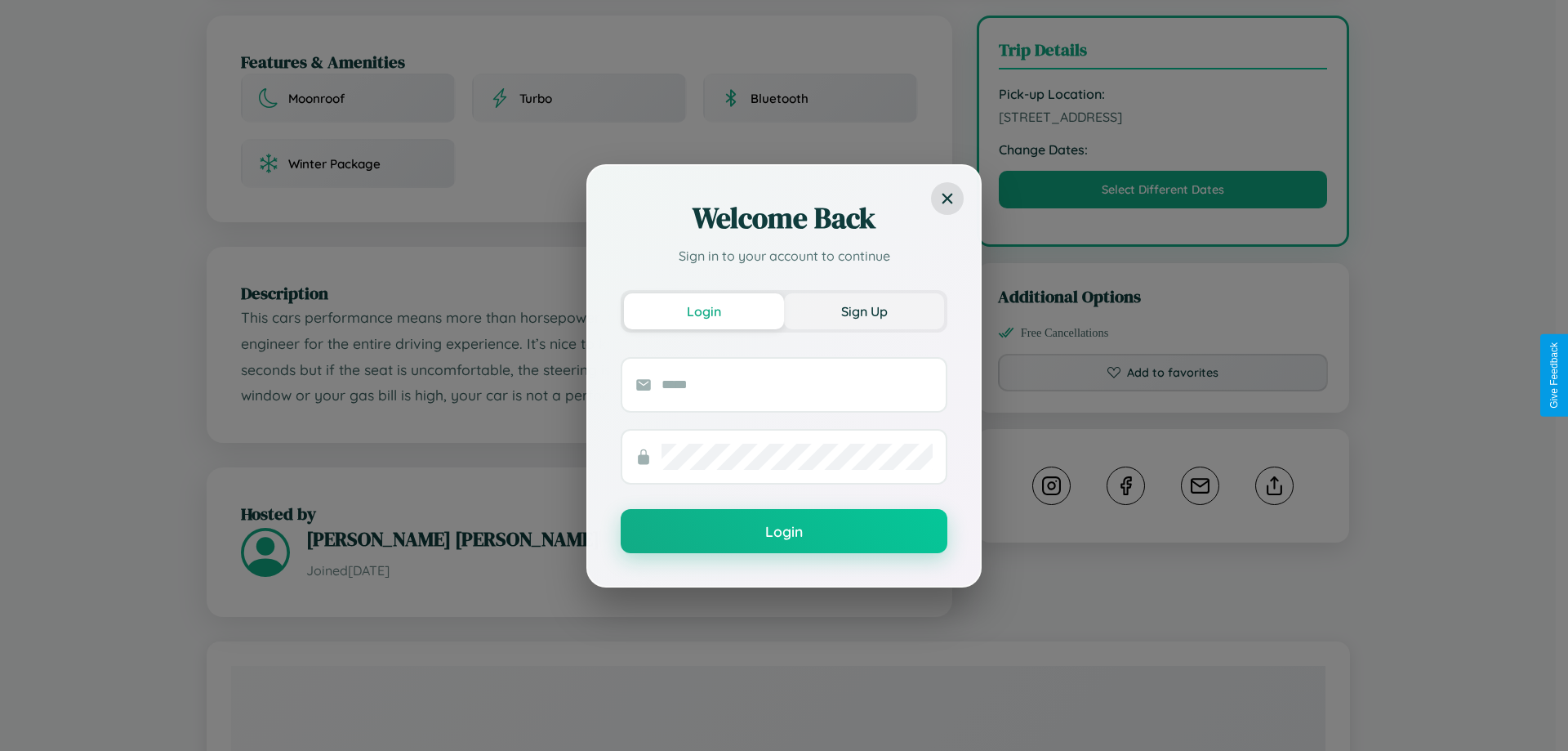
click at [864, 310] on button "Sign Up" at bounding box center [864, 310] width 160 height 36
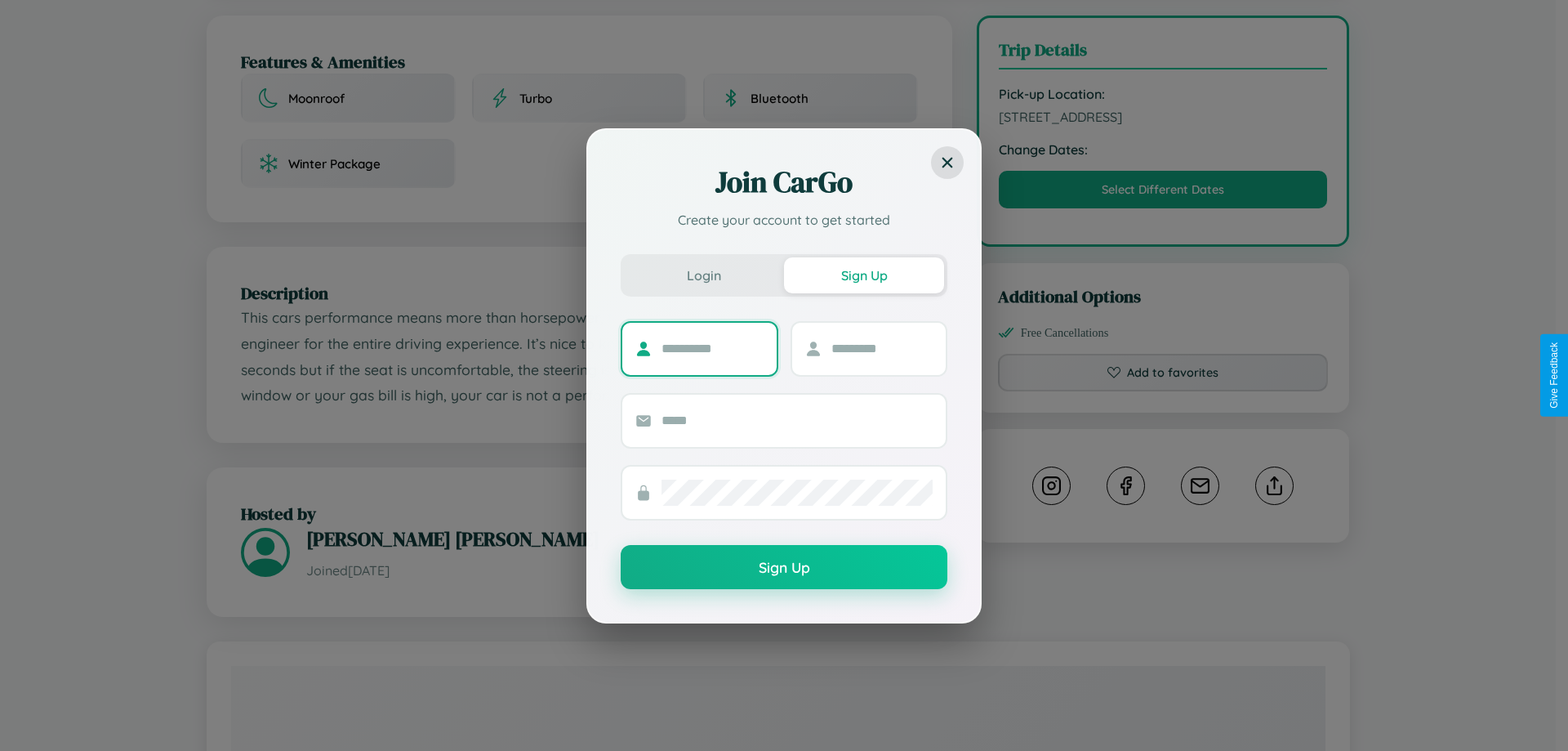
click at [712, 348] on input "text" at bounding box center [712, 349] width 102 height 26
type input "*****"
click at [881, 348] on input "text" at bounding box center [882, 349] width 102 height 26
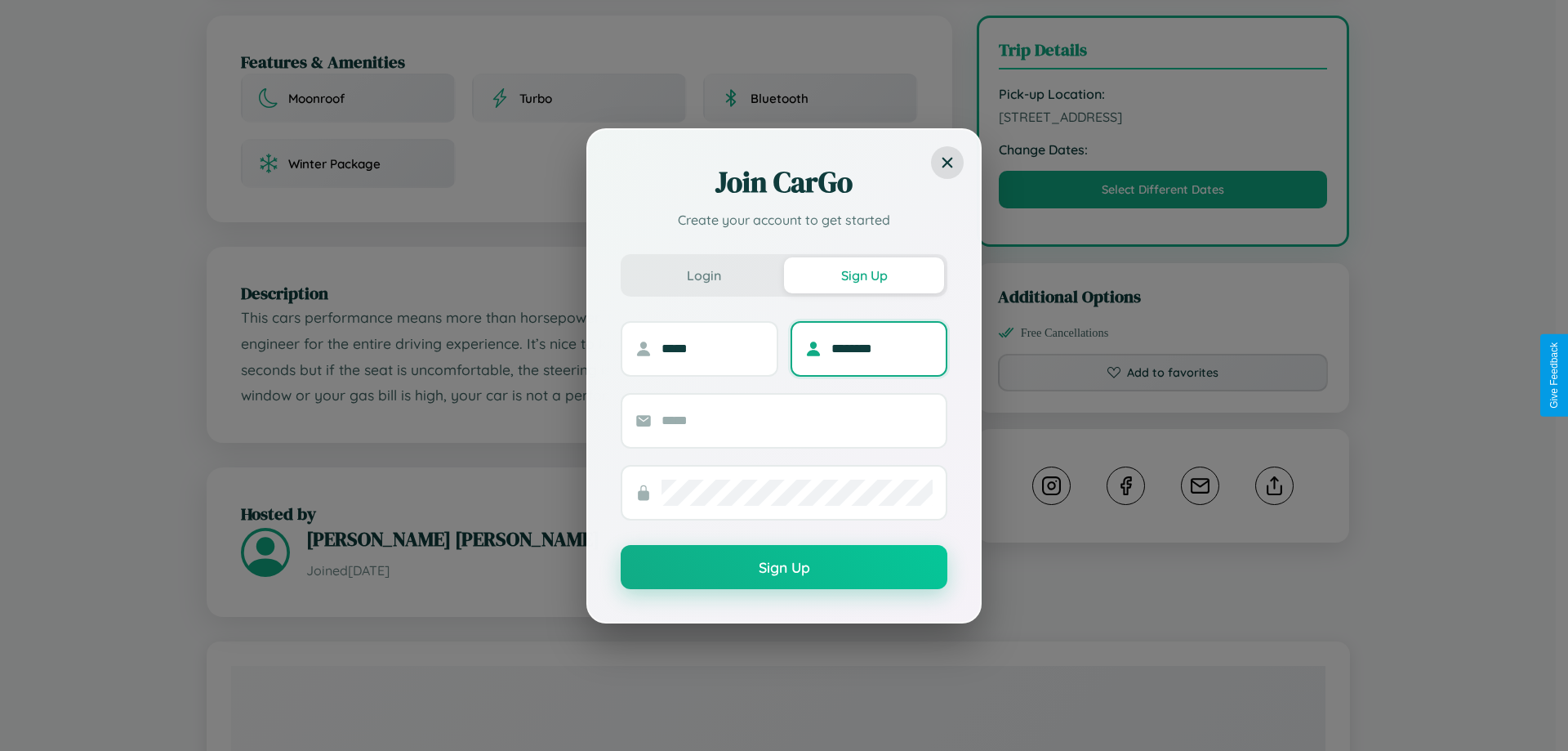
type input "********"
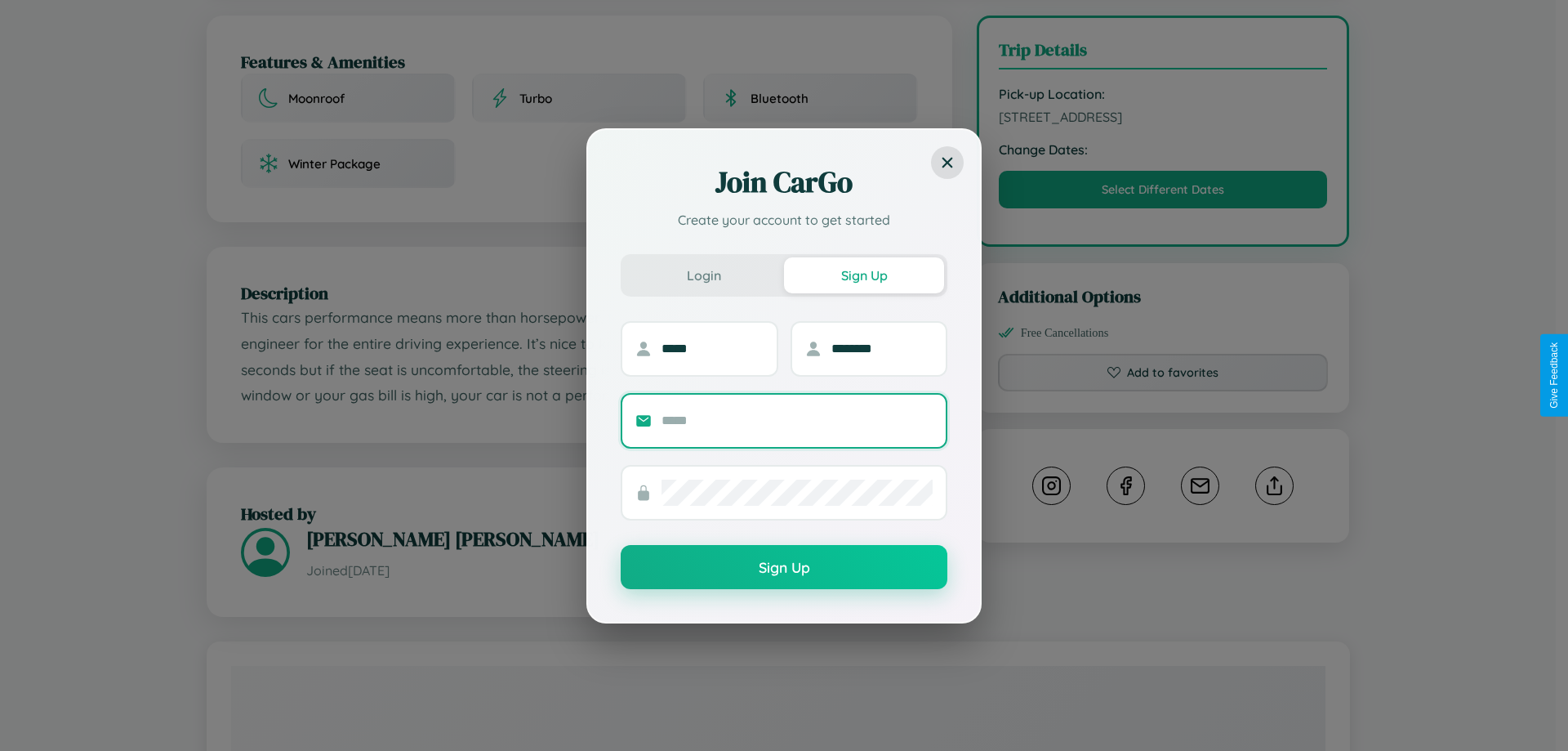
click at [797, 420] on input "text" at bounding box center [797, 420] width 271 height 26
type input "**********"
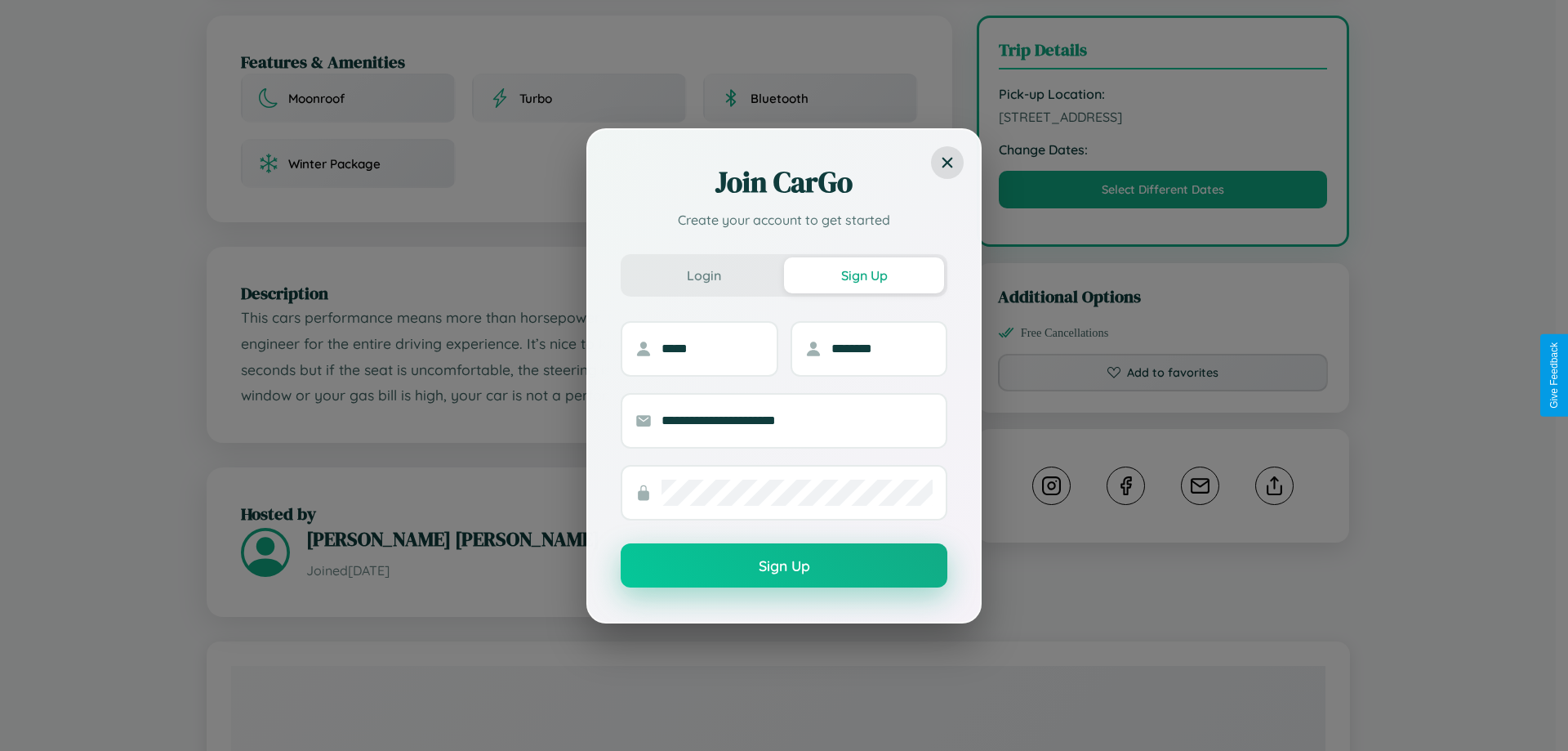
click at [784, 566] on button "Sign Up" at bounding box center [784, 566] width 326 height 44
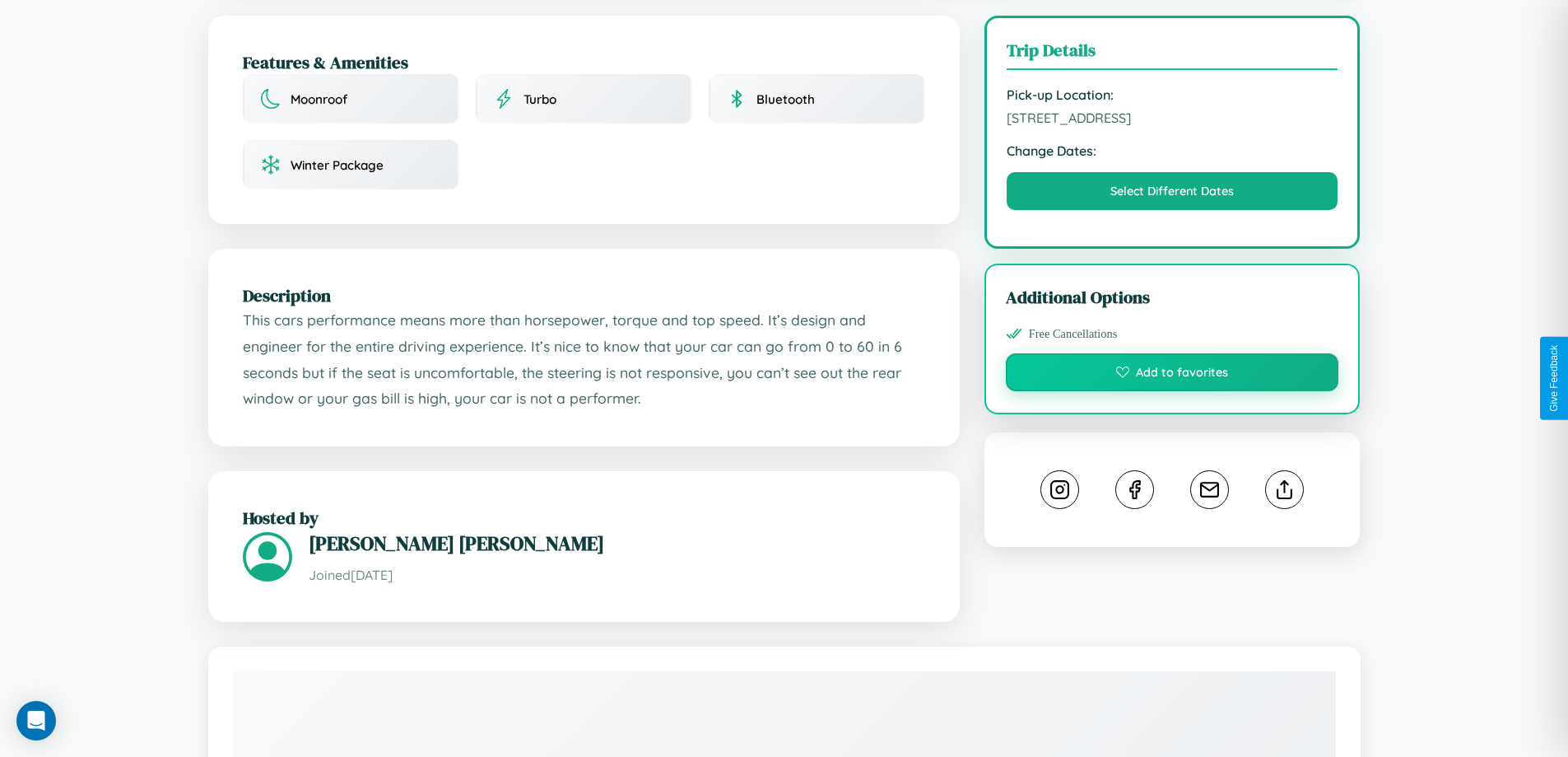
click at [1172, 377] on button "Add to favorites" at bounding box center [1172, 372] width 333 height 38
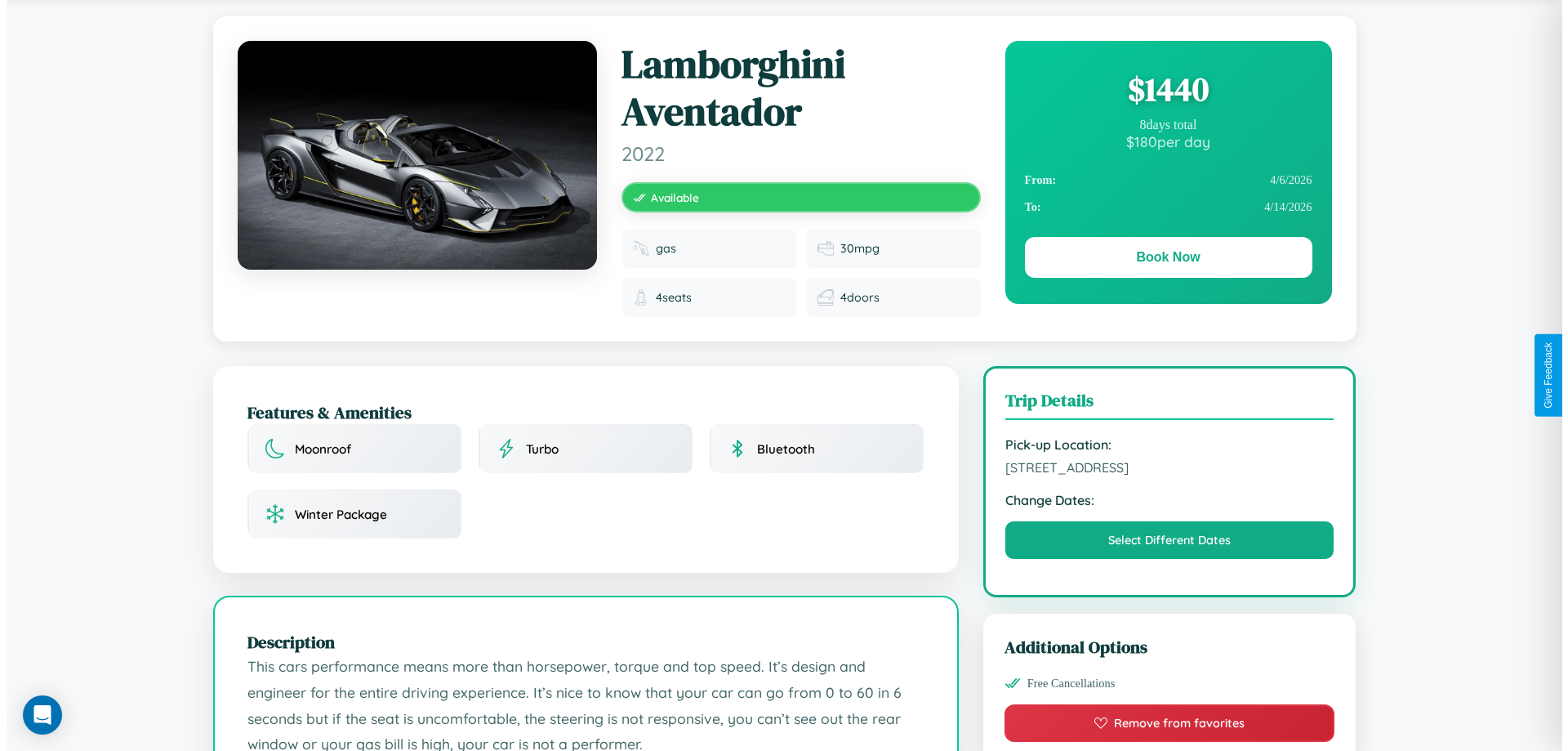
scroll to position [0, 0]
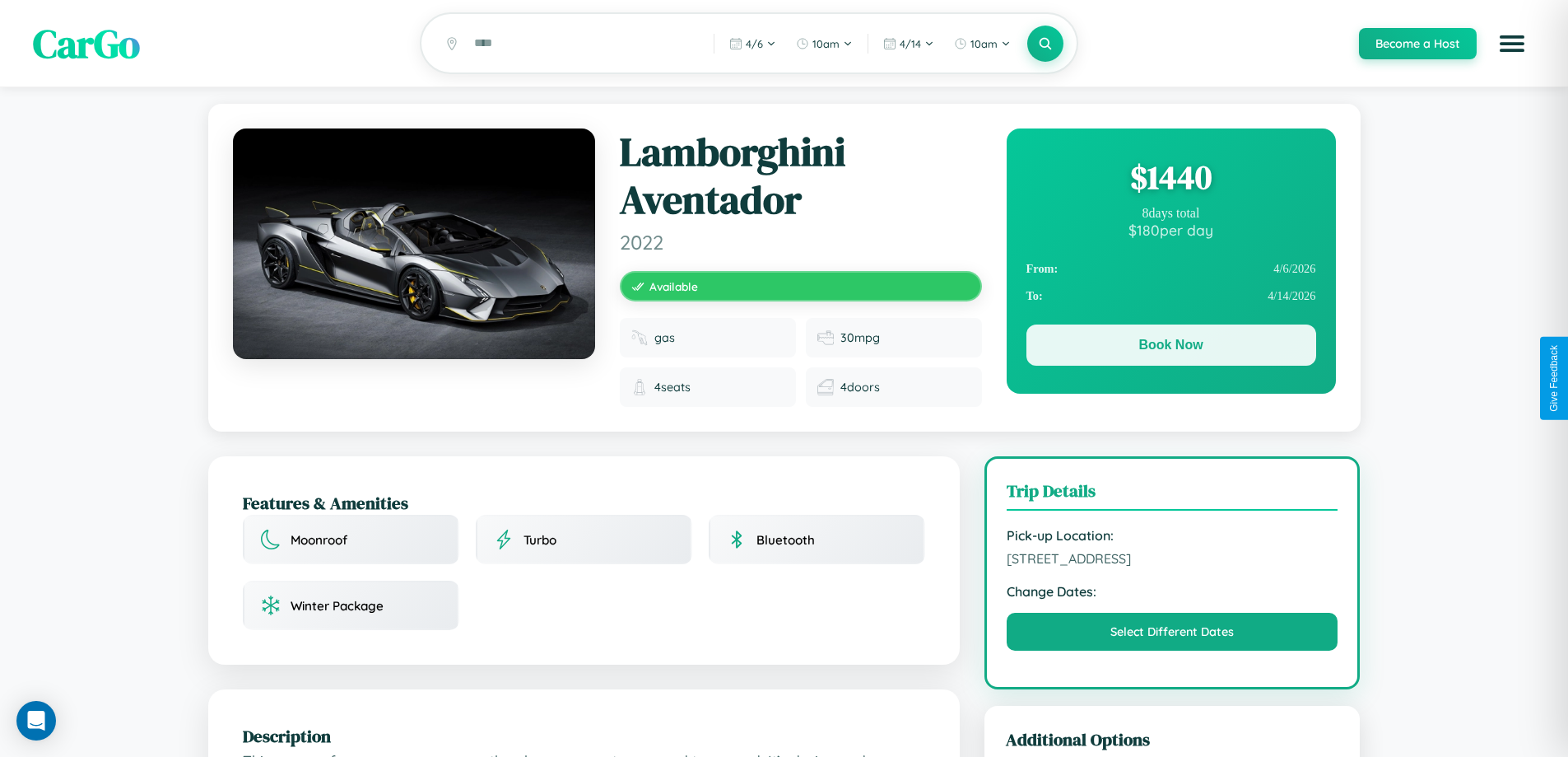
click at [1171, 348] on button "Book Now" at bounding box center [1171, 345] width 289 height 42
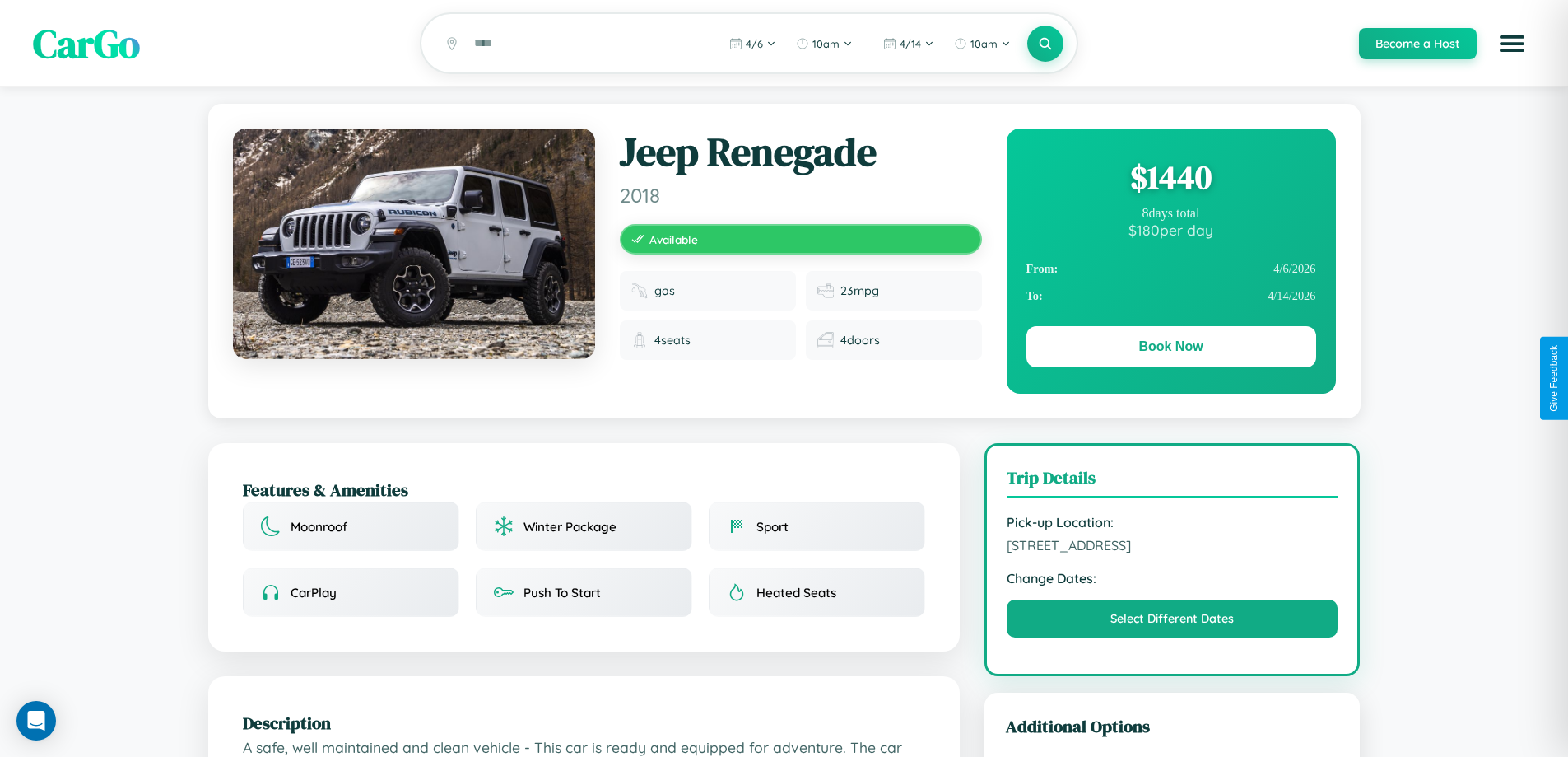
click at [1171, 179] on div "$ 1440" at bounding box center [1171, 177] width 289 height 45
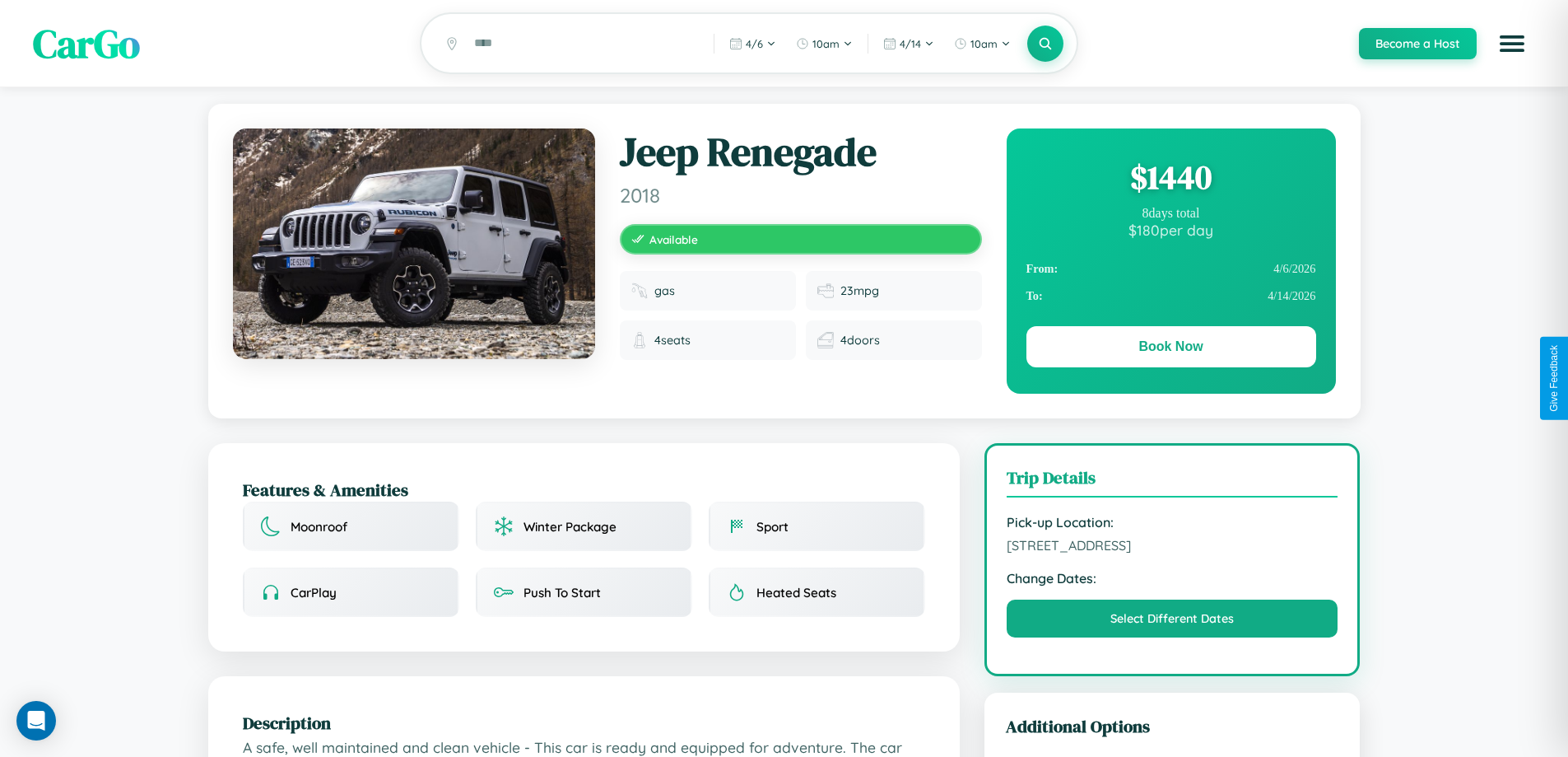
click at [1171, 179] on div "$ 1440" at bounding box center [1171, 177] width 289 height 45
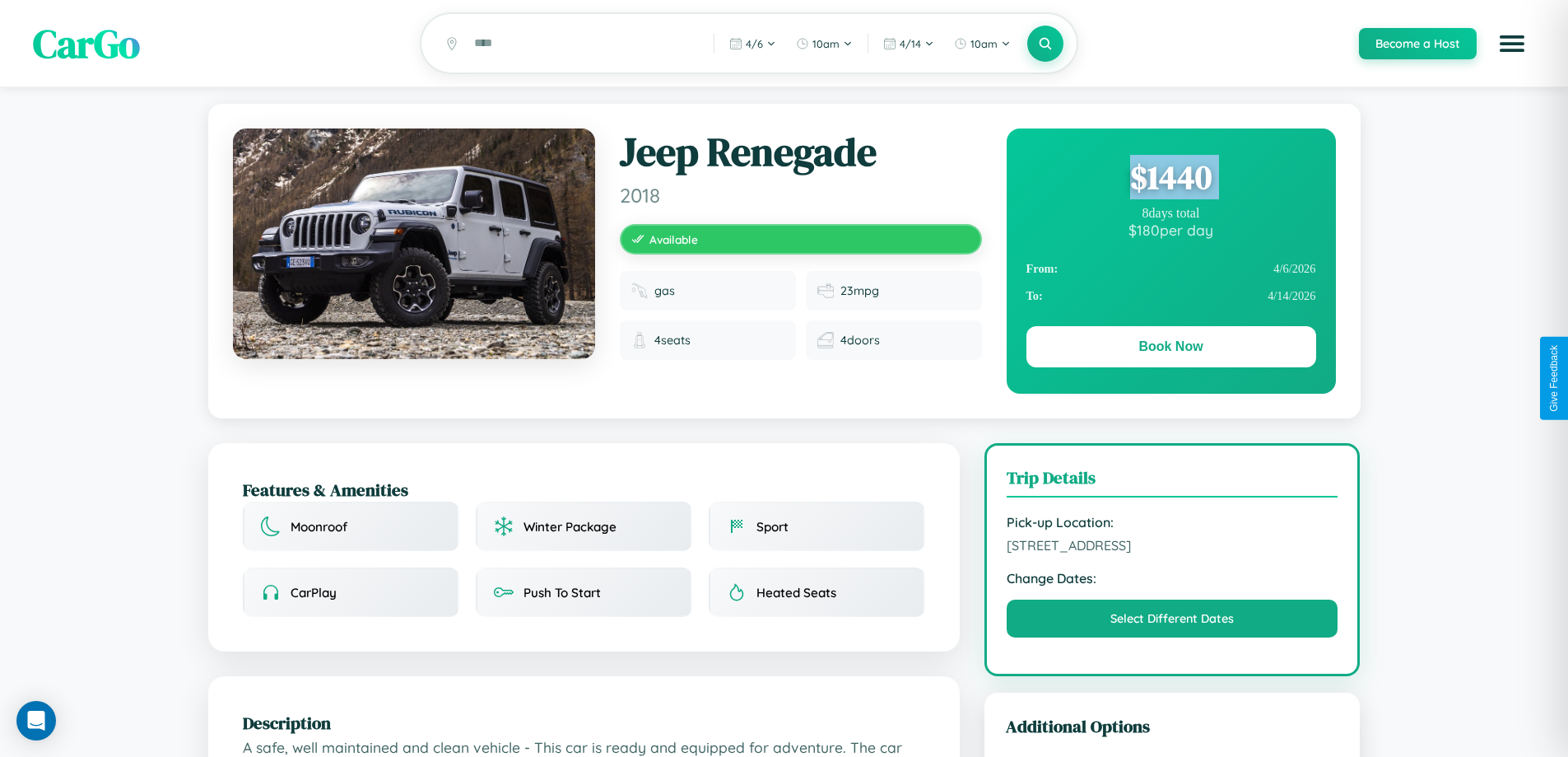
click at [1171, 179] on div "$ 1440" at bounding box center [1171, 177] width 289 height 45
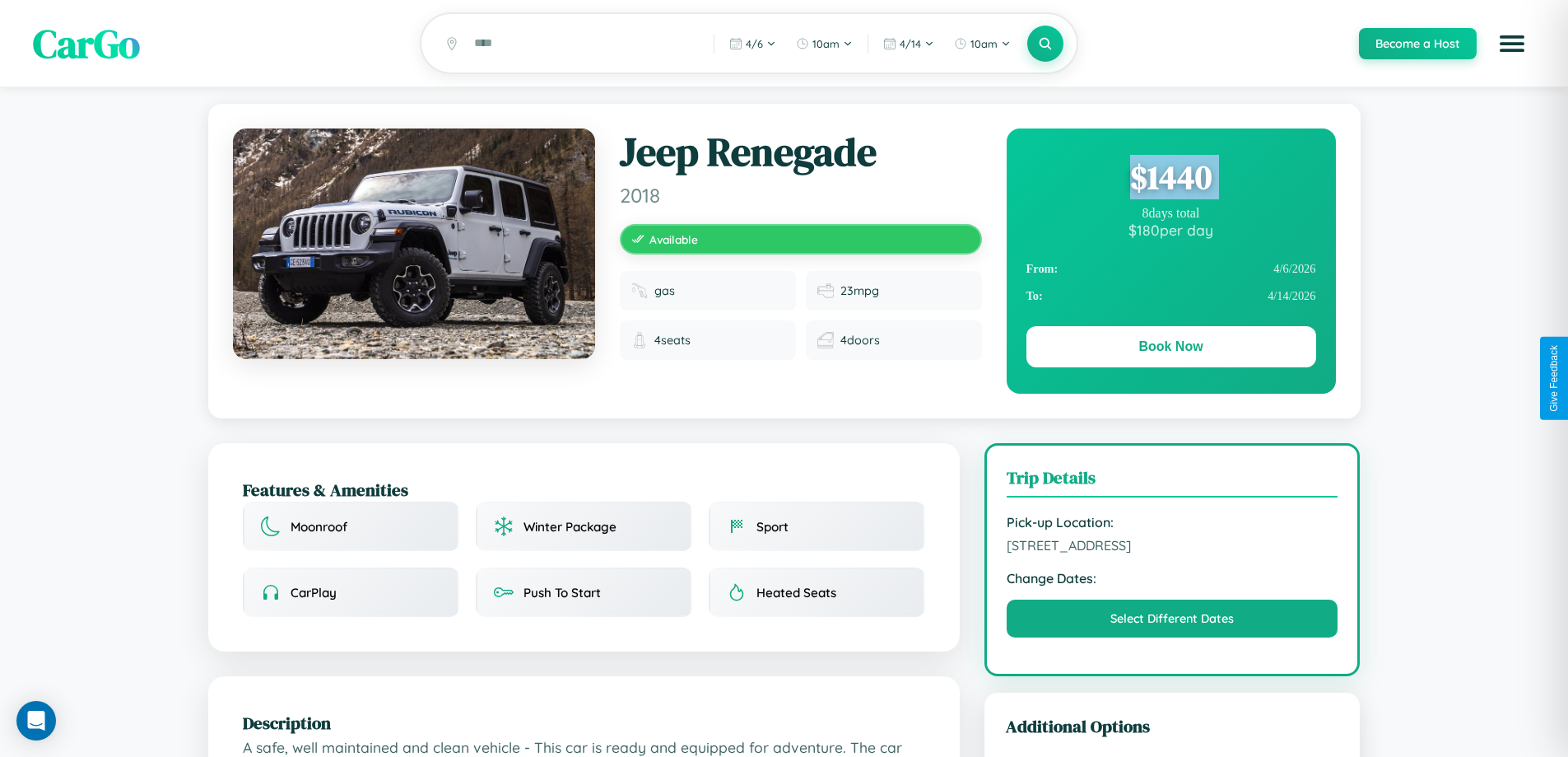
click at [1171, 179] on div "$ 1440" at bounding box center [1171, 177] width 289 height 45
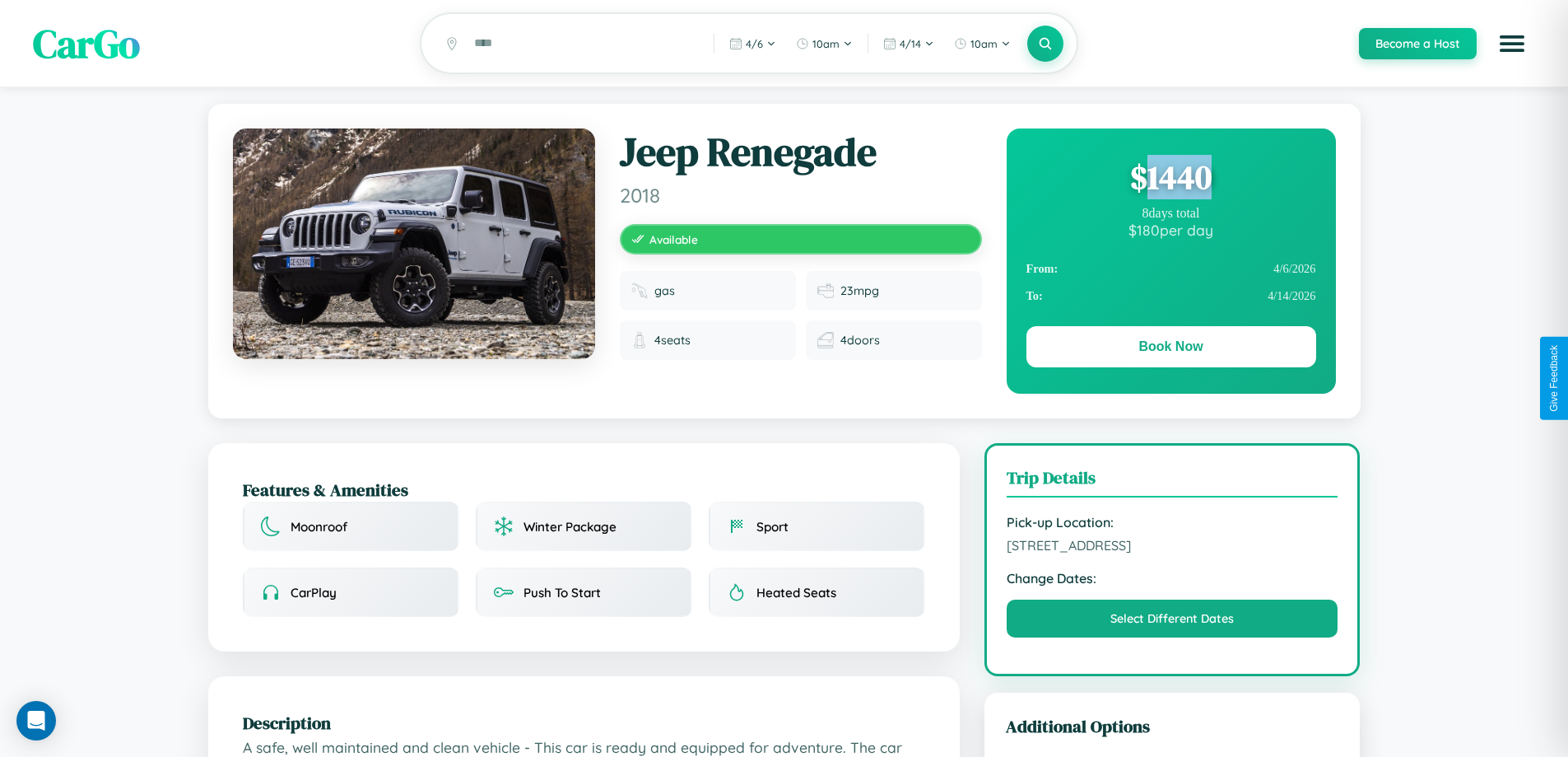
click at [1171, 179] on div "$ 1440" at bounding box center [1171, 177] width 289 height 45
